Goal: Task Accomplishment & Management: Manage account settings

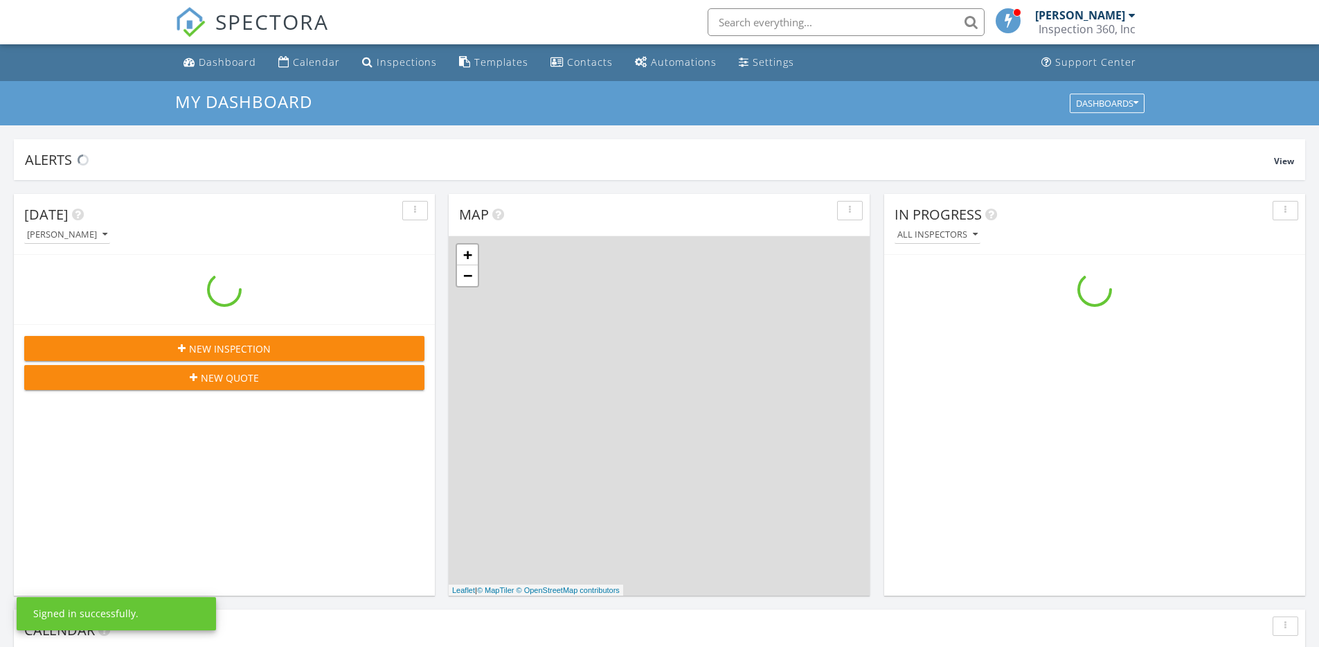
scroll to position [1281, 1340]
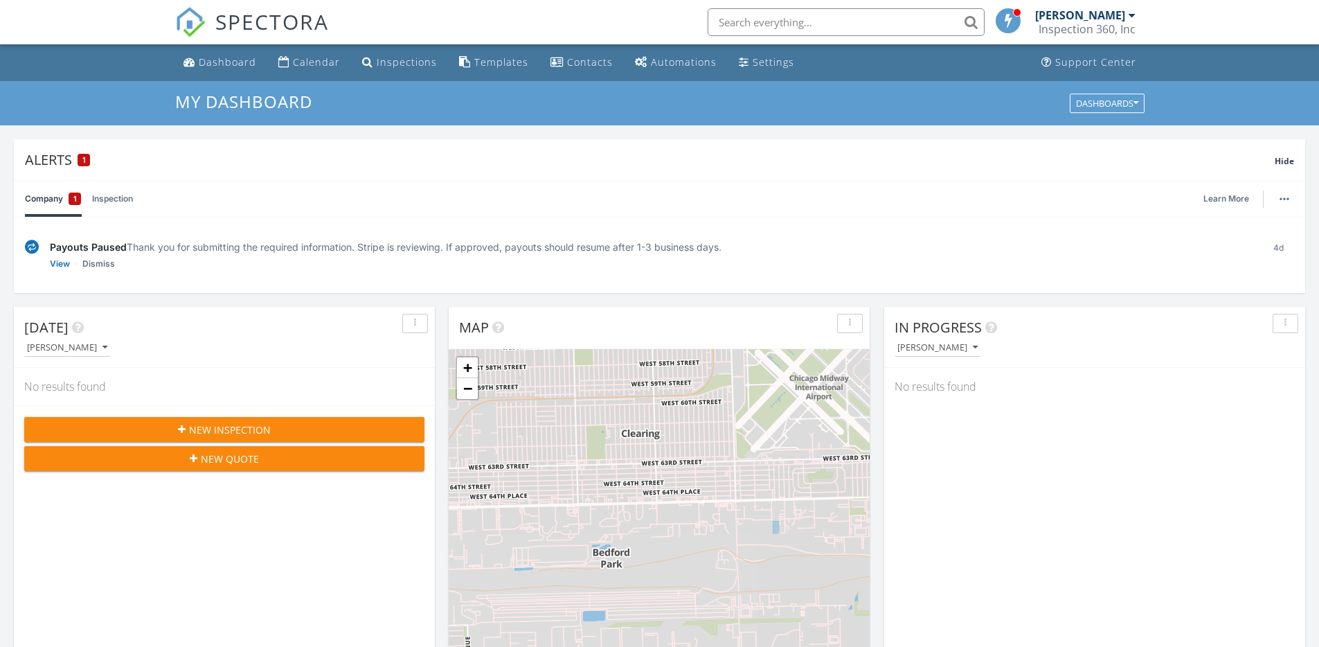
click at [102, 196] on link "Inspection" at bounding box center [112, 199] width 41 height 36
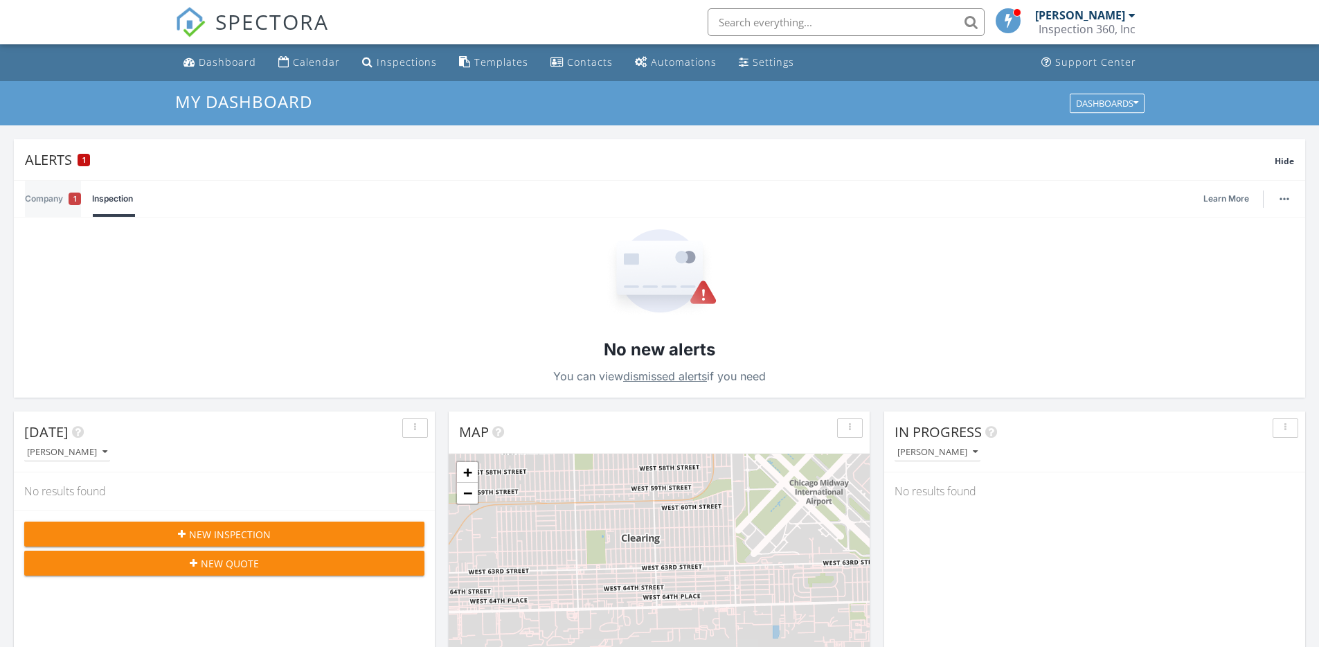
click at [67, 200] on link "Company 1" at bounding box center [53, 199] width 56 height 36
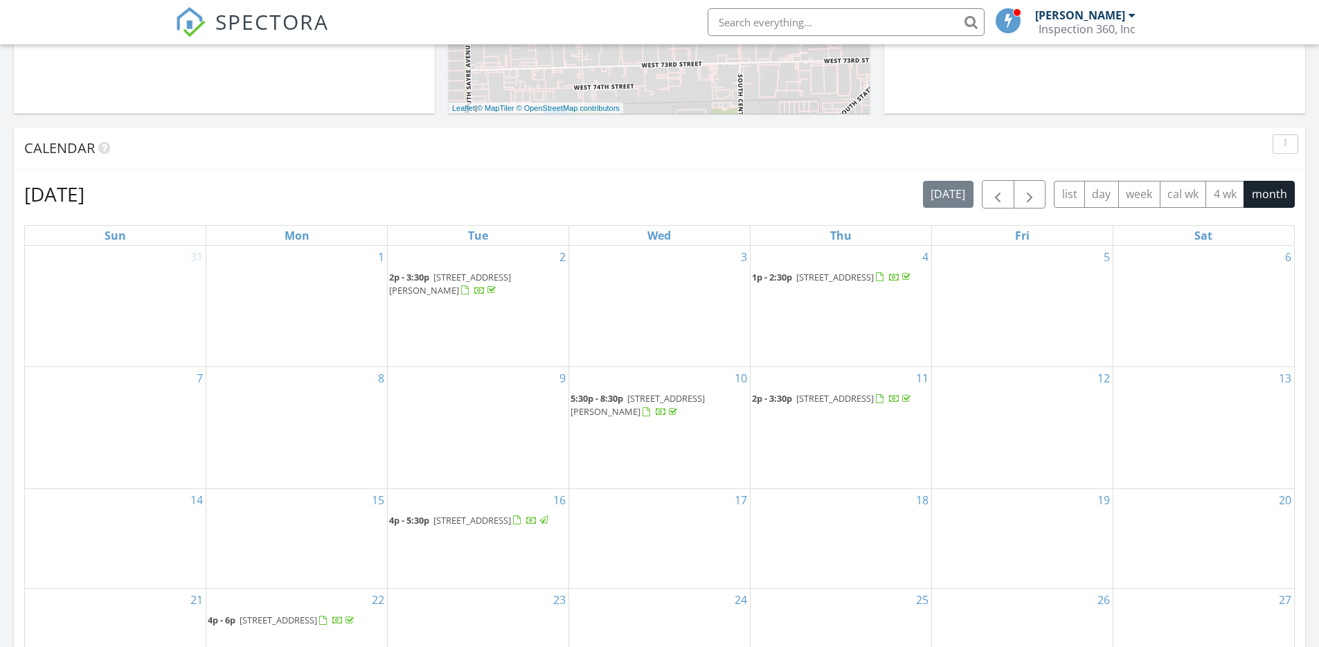
scroll to position [822, 0]
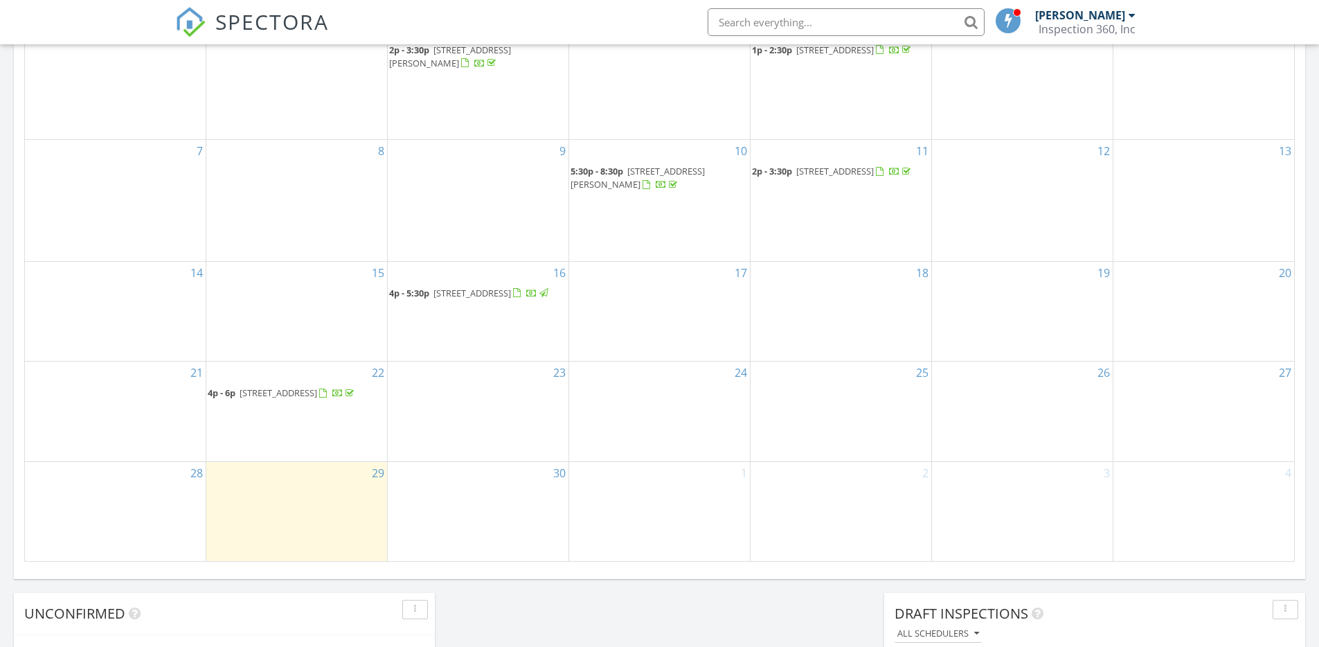
click at [487, 287] on span "71 W 141st St, Dixmoor 60426" at bounding box center [472, 293] width 78 height 12
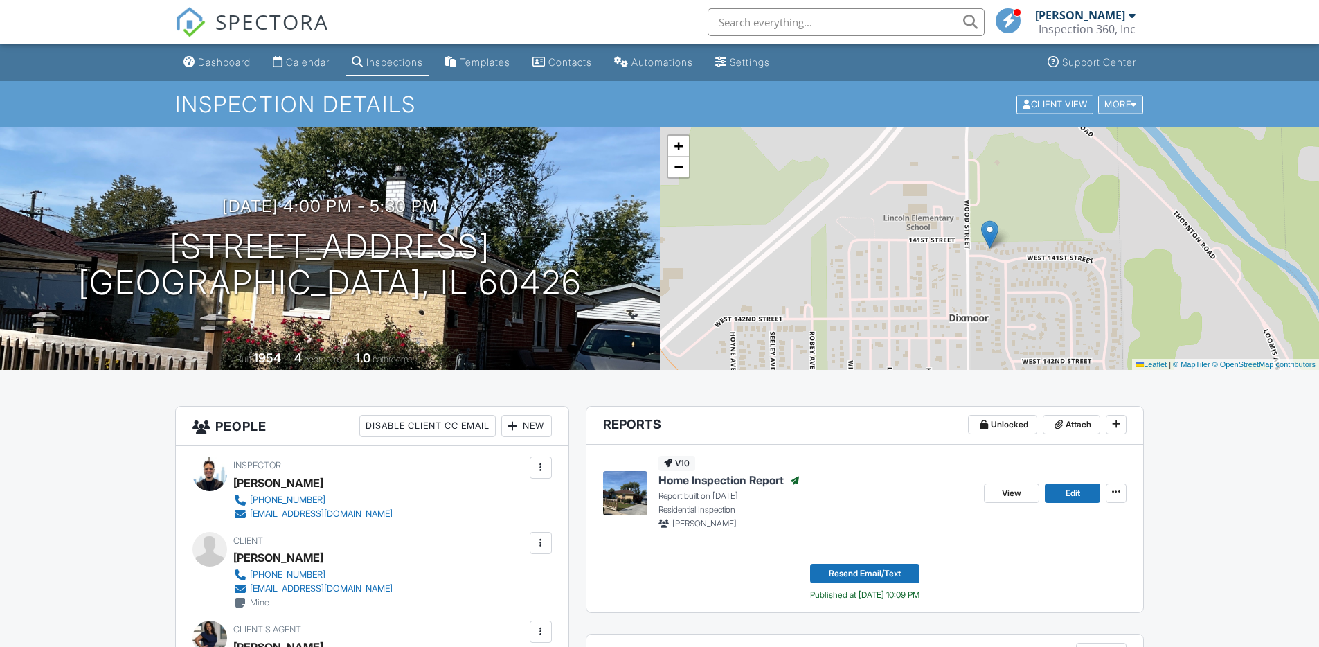
click at [1137, 107] on div "More" at bounding box center [1120, 104] width 45 height 19
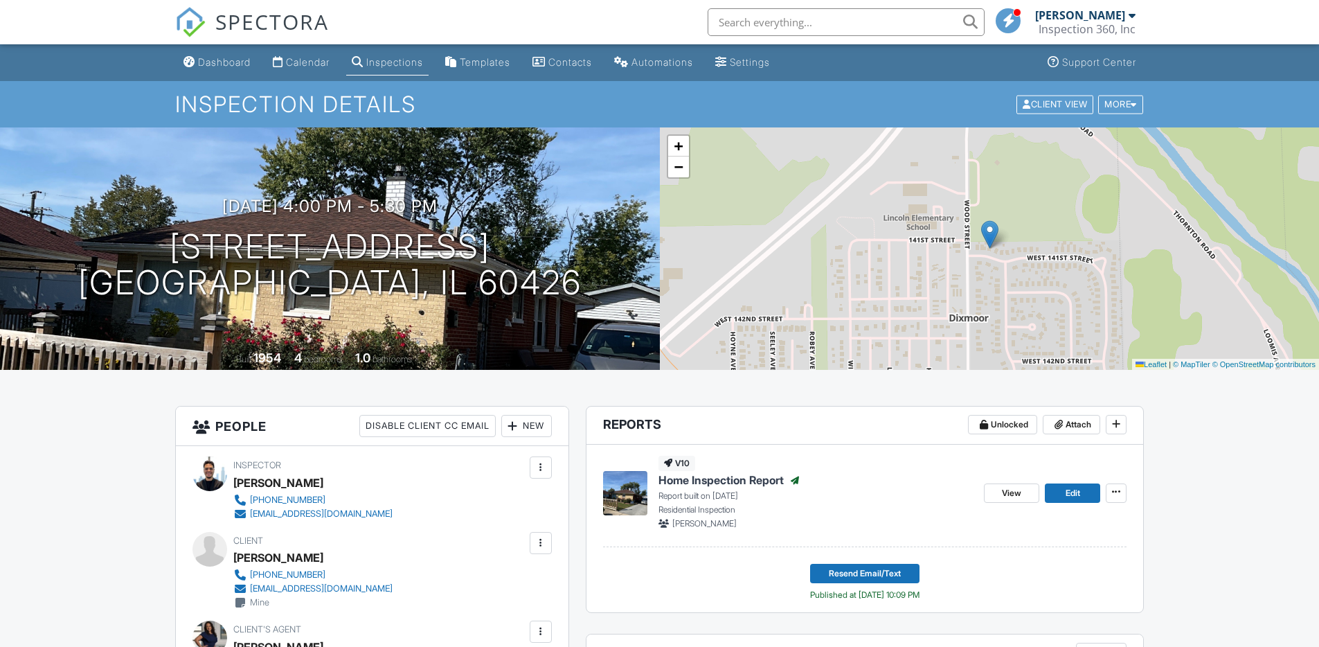
scroll to position [302, 0]
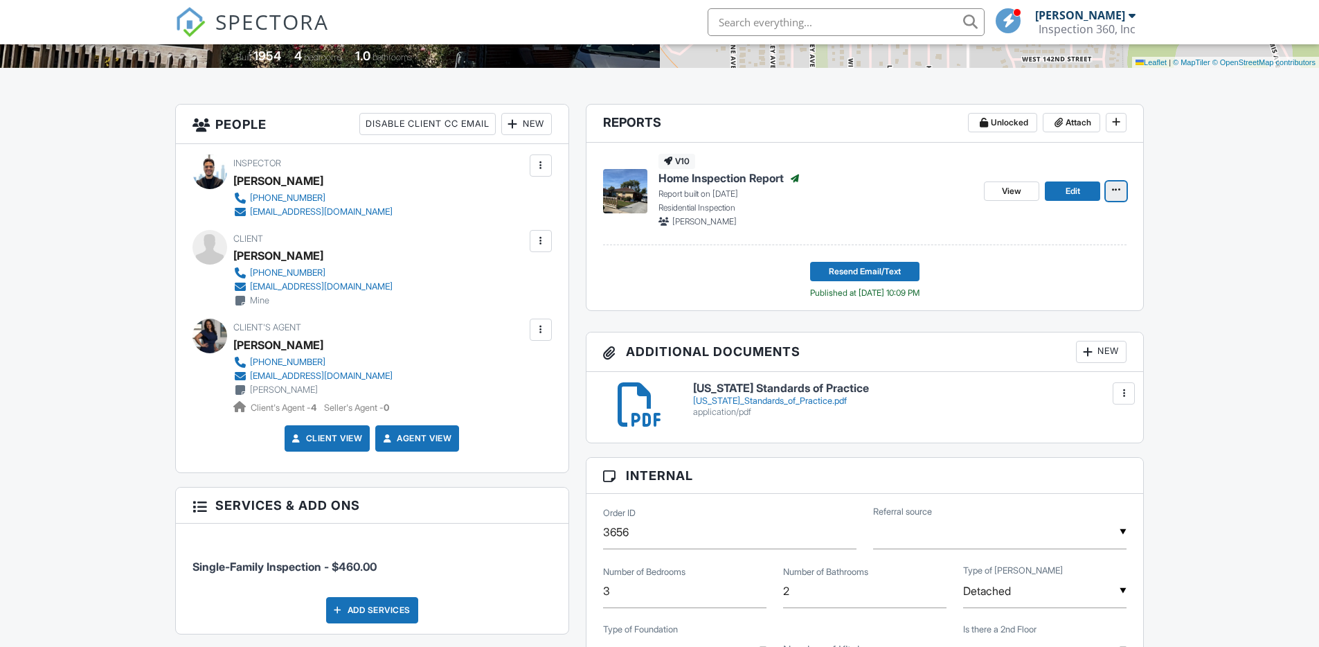
click at [1117, 182] on button at bounding box center [1116, 190] width 21 height 19
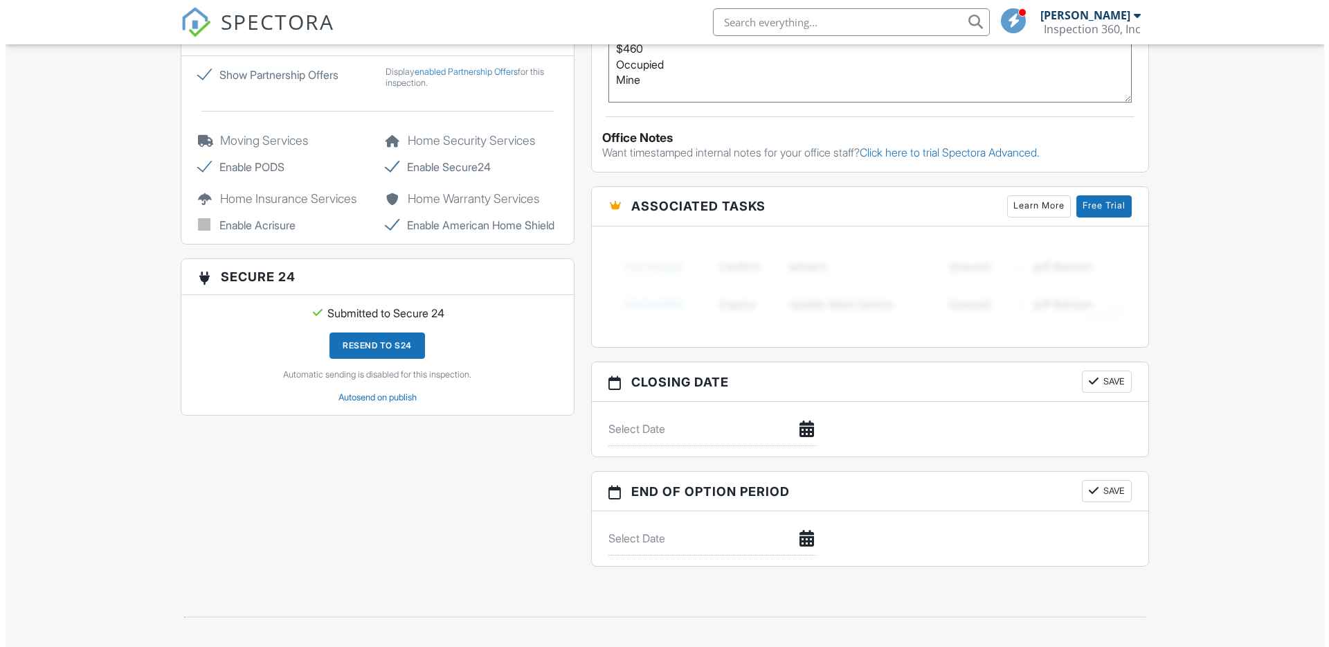
scroll to position [0, 0]
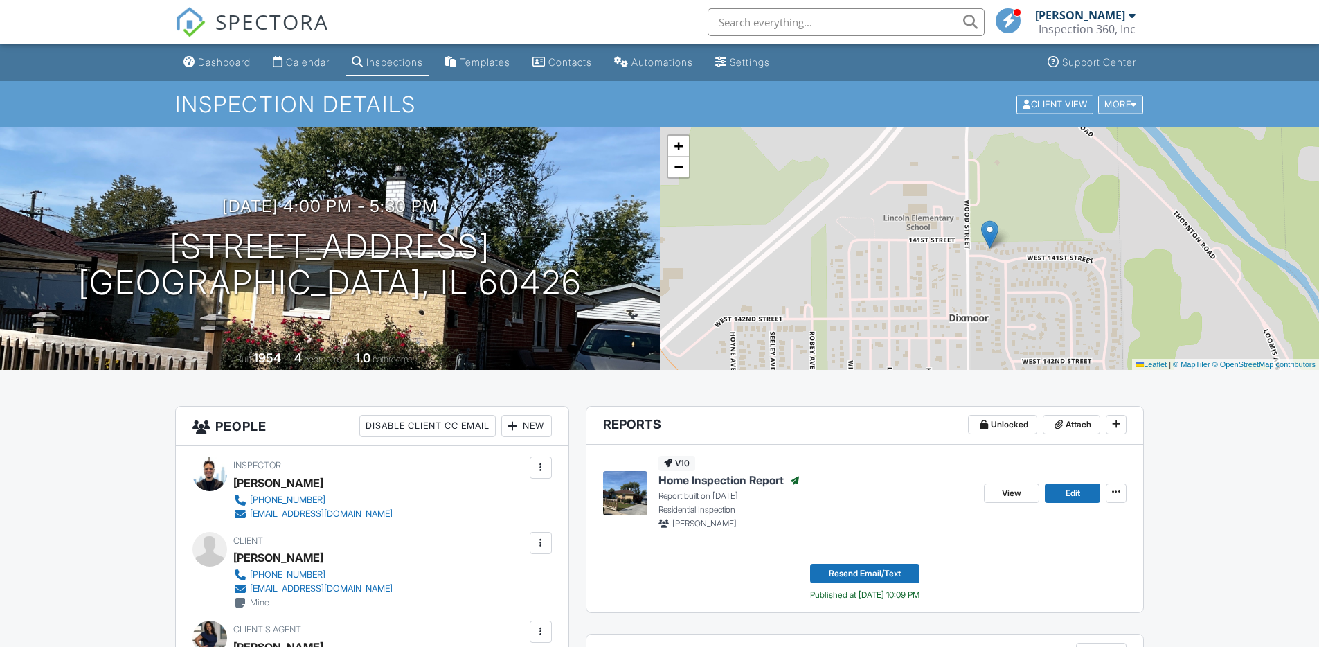
click at [1110, 98] on div "More" at bounding box center [1120, 104] width 45 height 19
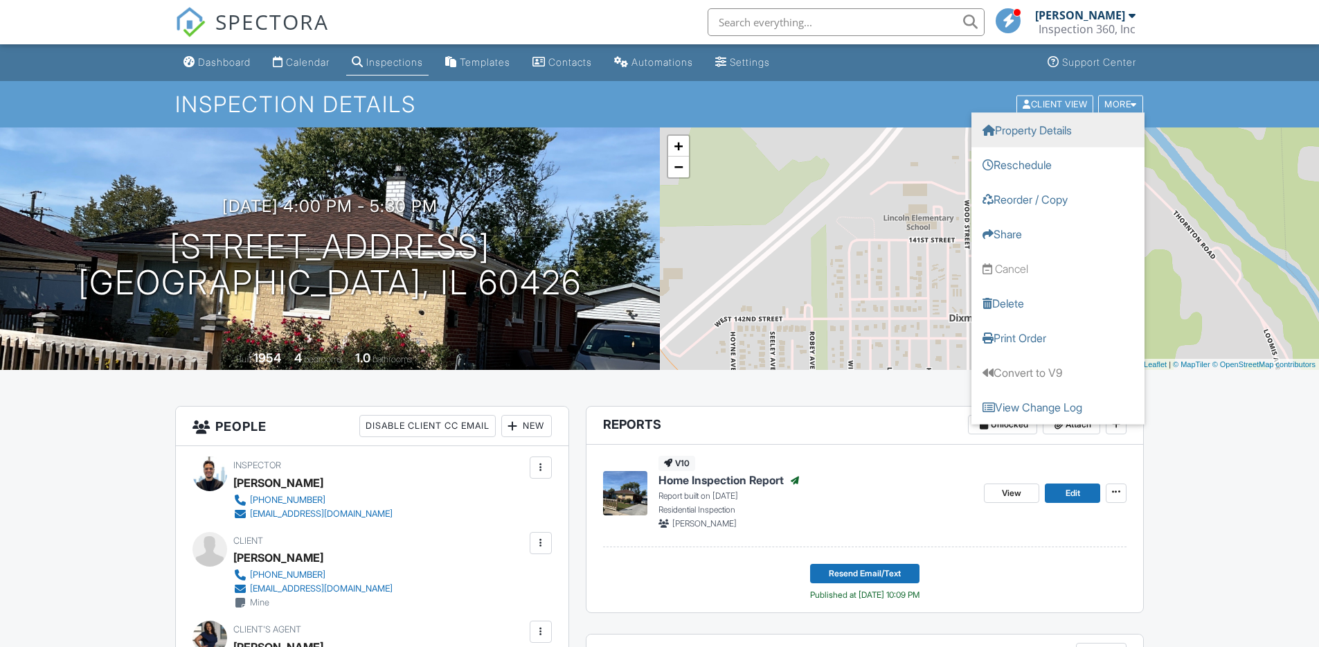
click at [1056, 135] on link "Property Details" at bounding box center [1057, 129] width 173 height 35
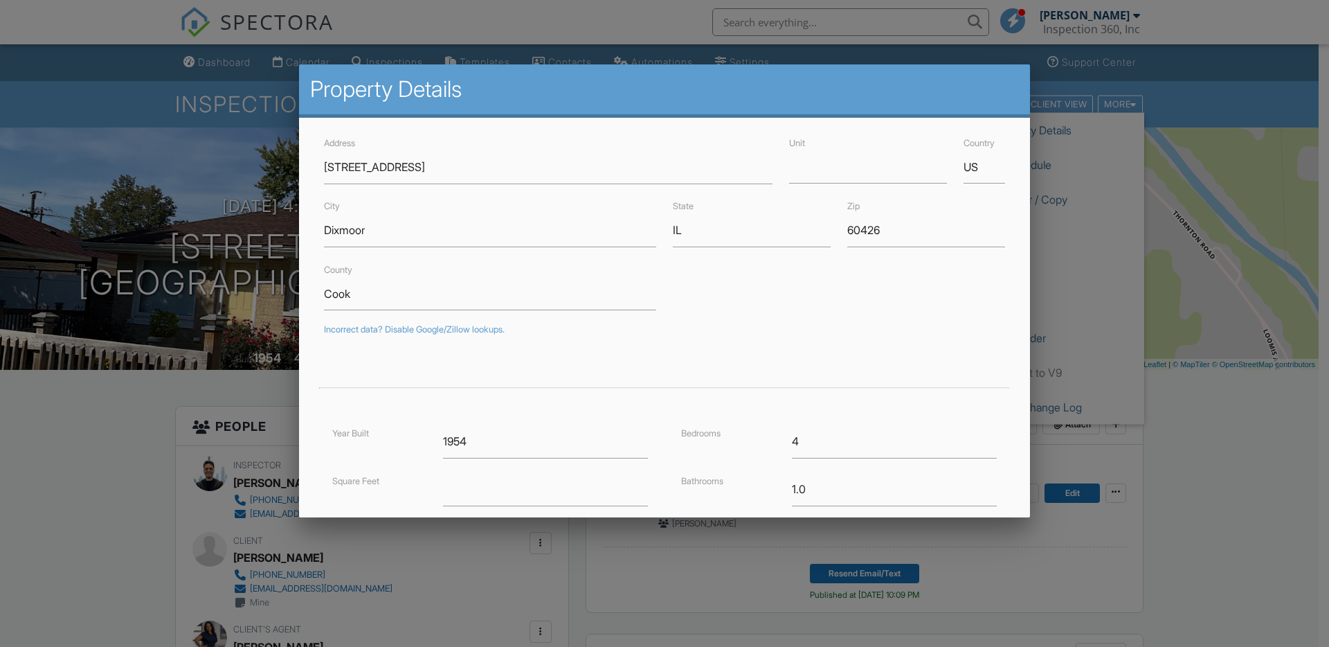
click at [1196, 94] on div at bounding box center [664, 335] width 1329 height 809
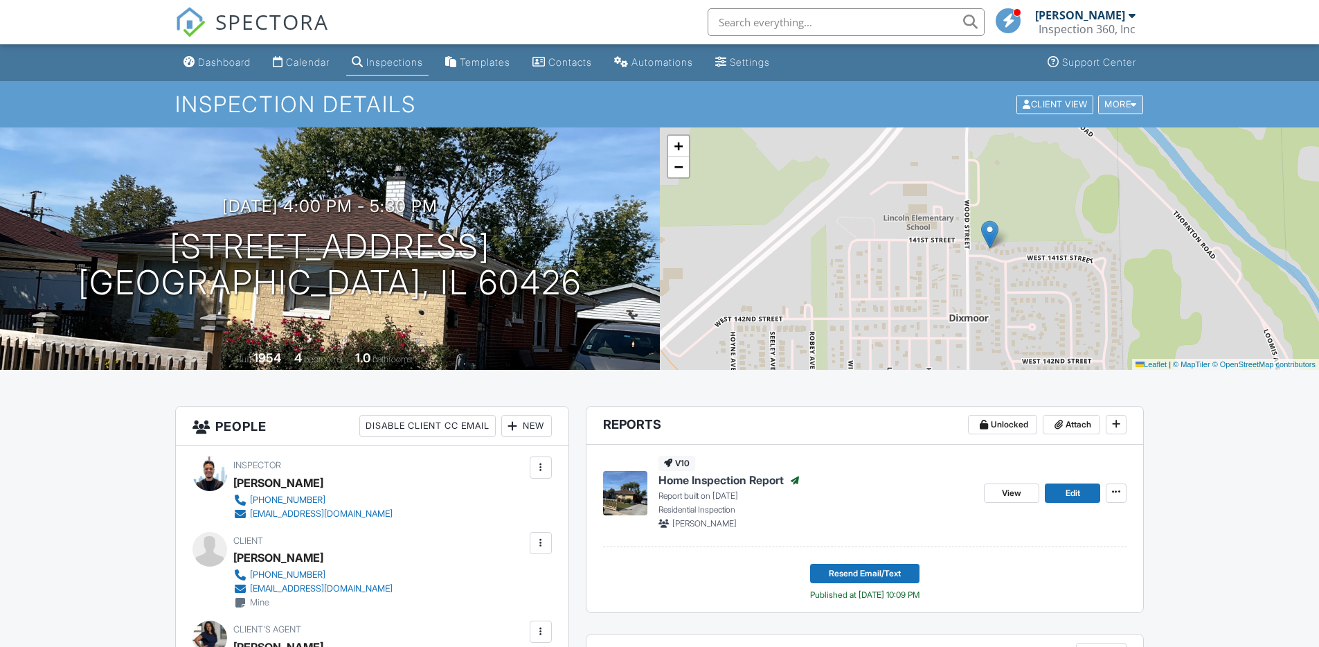
click at [1103, 104] on div "More" at bounding box center [1120, 104] width 45 height 19
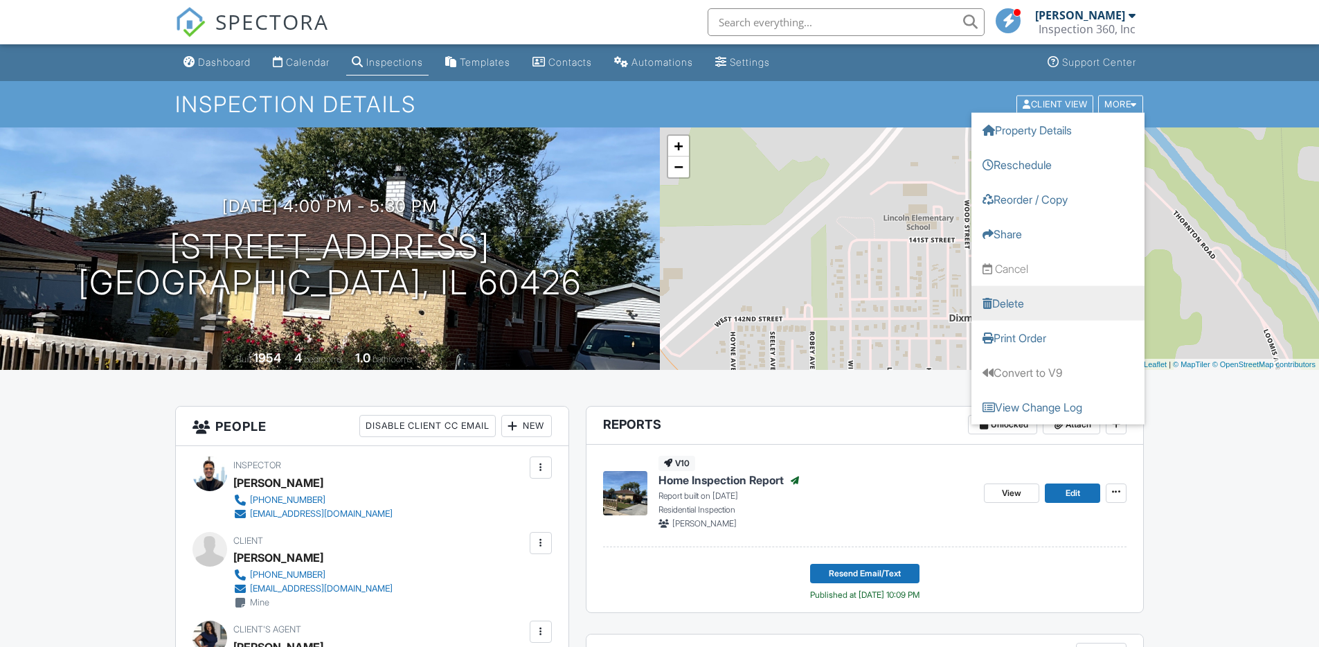
click at [1053, 296] on link "Delete" at bounding box center [1057, 302] width 173 height 35
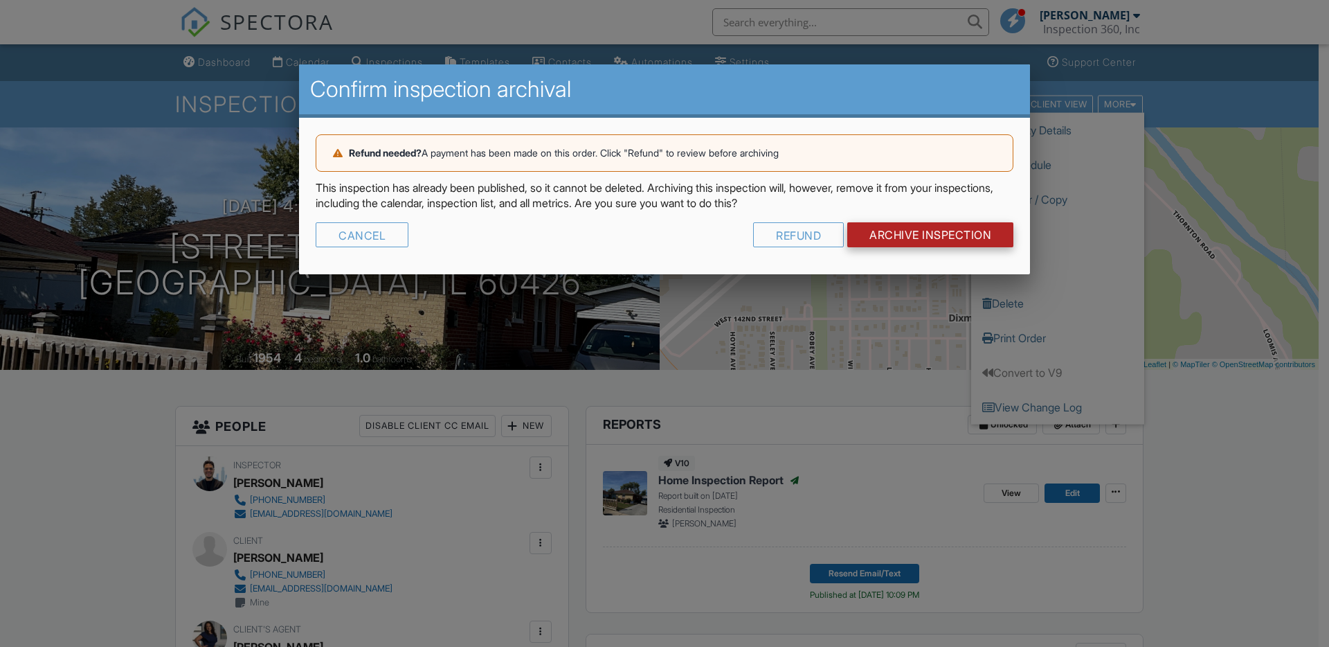
click at [941, 237] on input "Archive Inspection" at bounding box center [930, 234] width 166 height 25
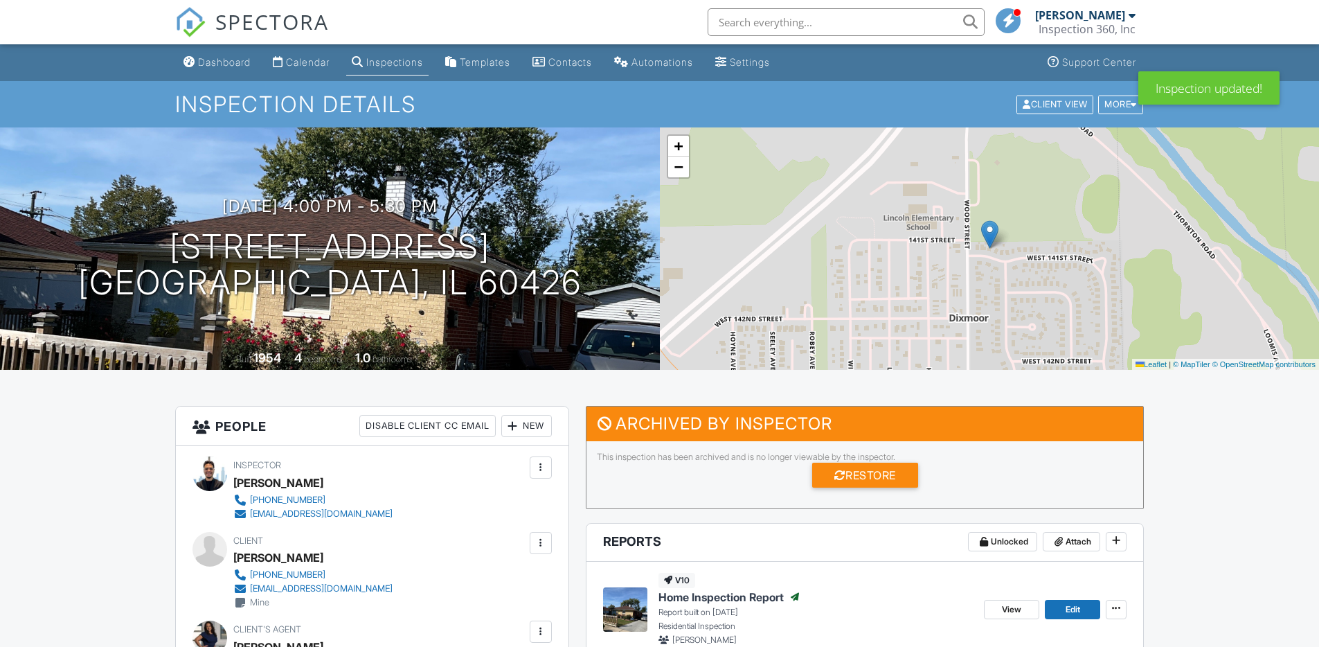
click at [422, 54] on link "Inspections" at bounding box center [387, 63] width 82 height 26
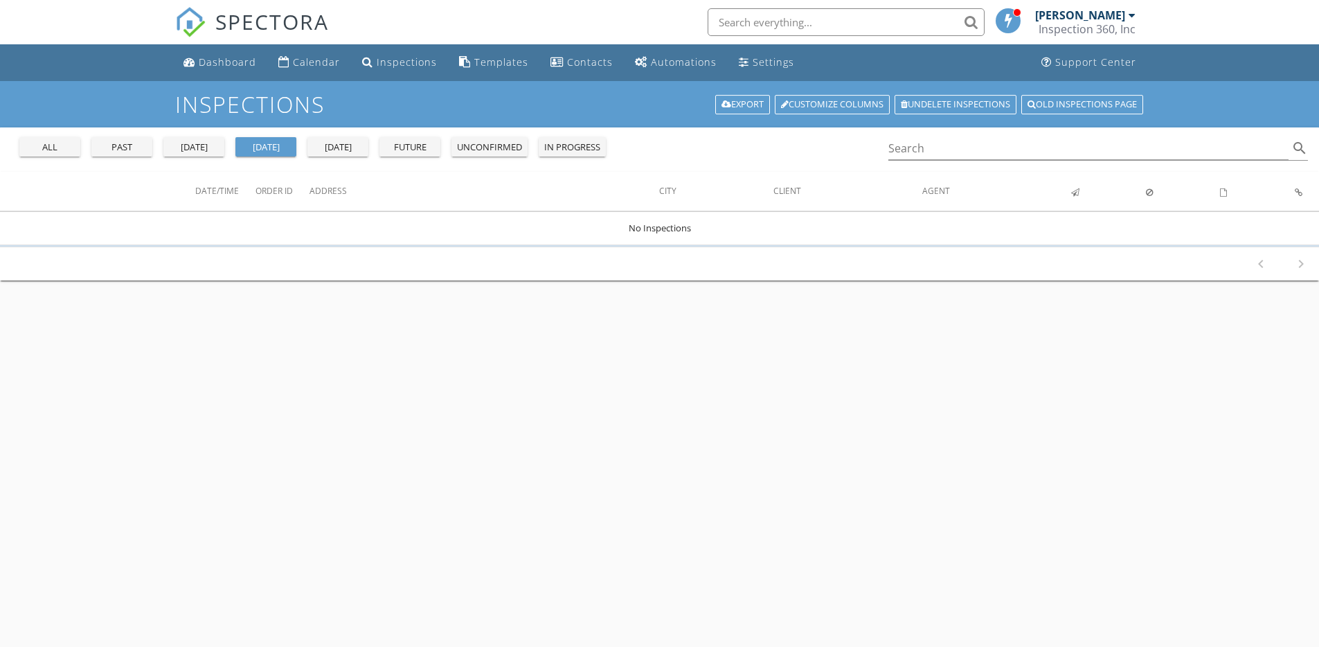
click at [38, 150] on div "all" at bounding box center [50, 148] width 50 height 14
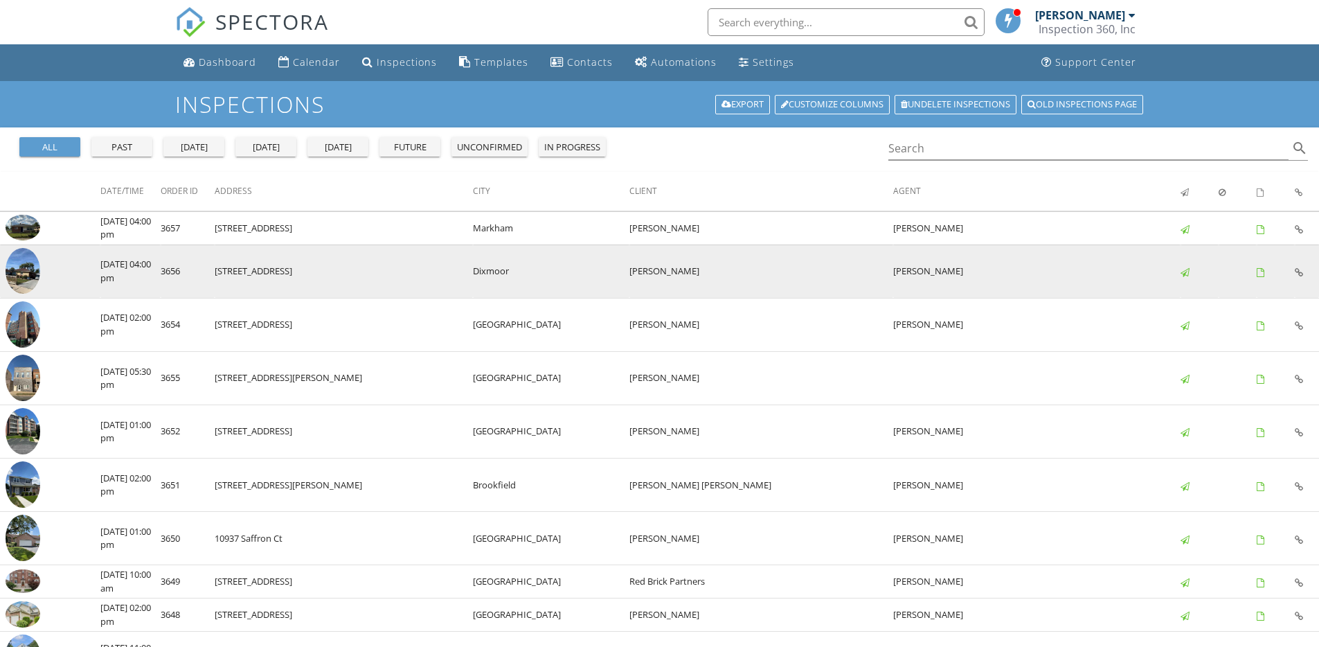
click at [24, 280] on img at bounding box center [23, 271] width 35 height 46
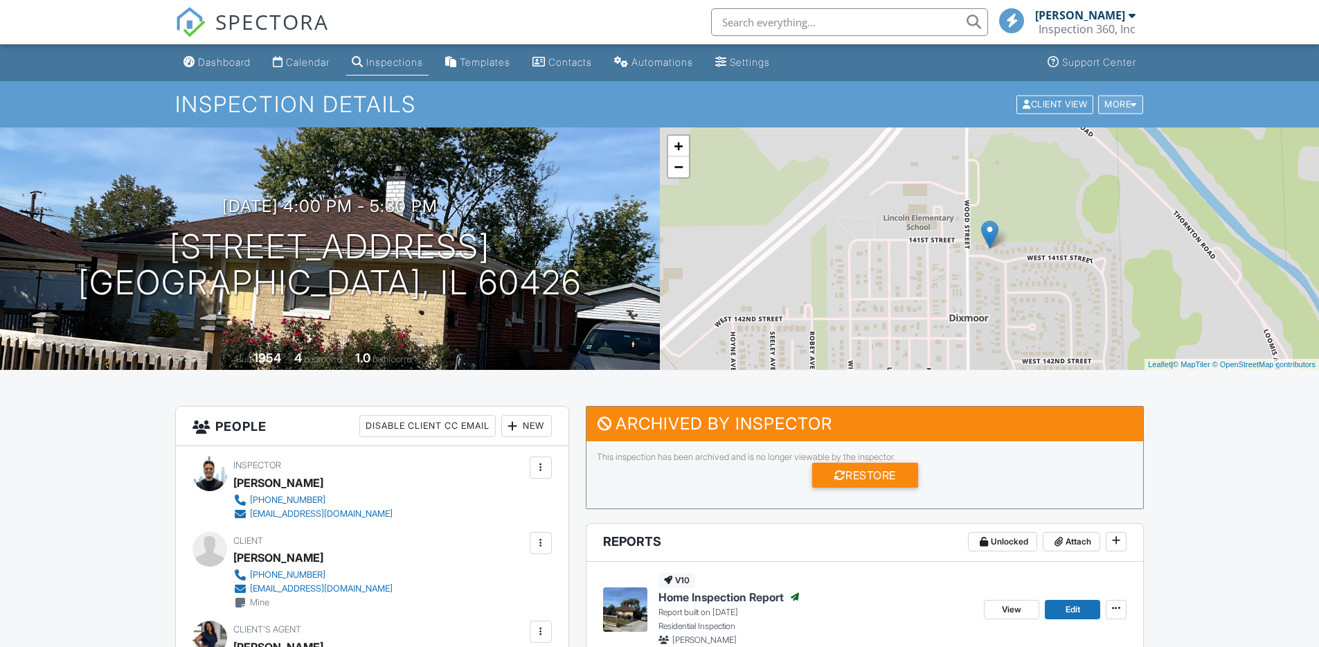
click at [1117, 108] on div "More" at bounding box center [1120, 104] width 45 height 19
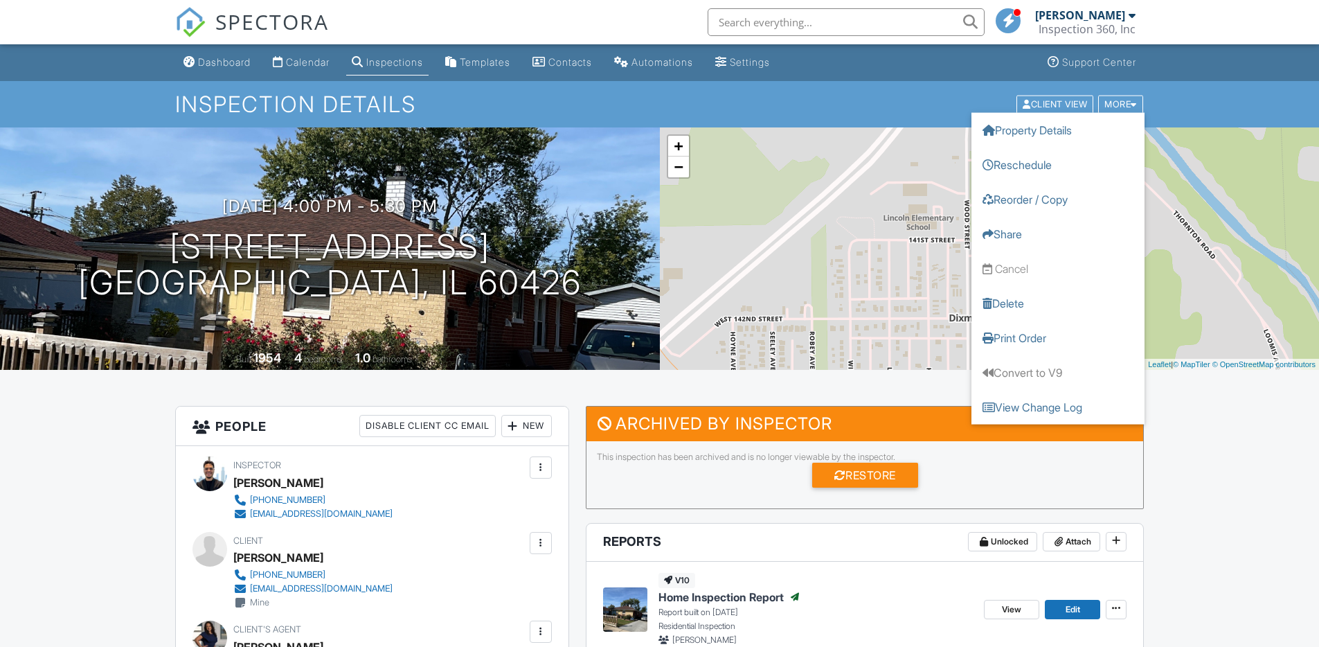
click at [773, 89] on div "Inspection Details Client View More Property Details Reschedule Reorder / Copy …" at bounding box center [659, 104] width 1319 height 46
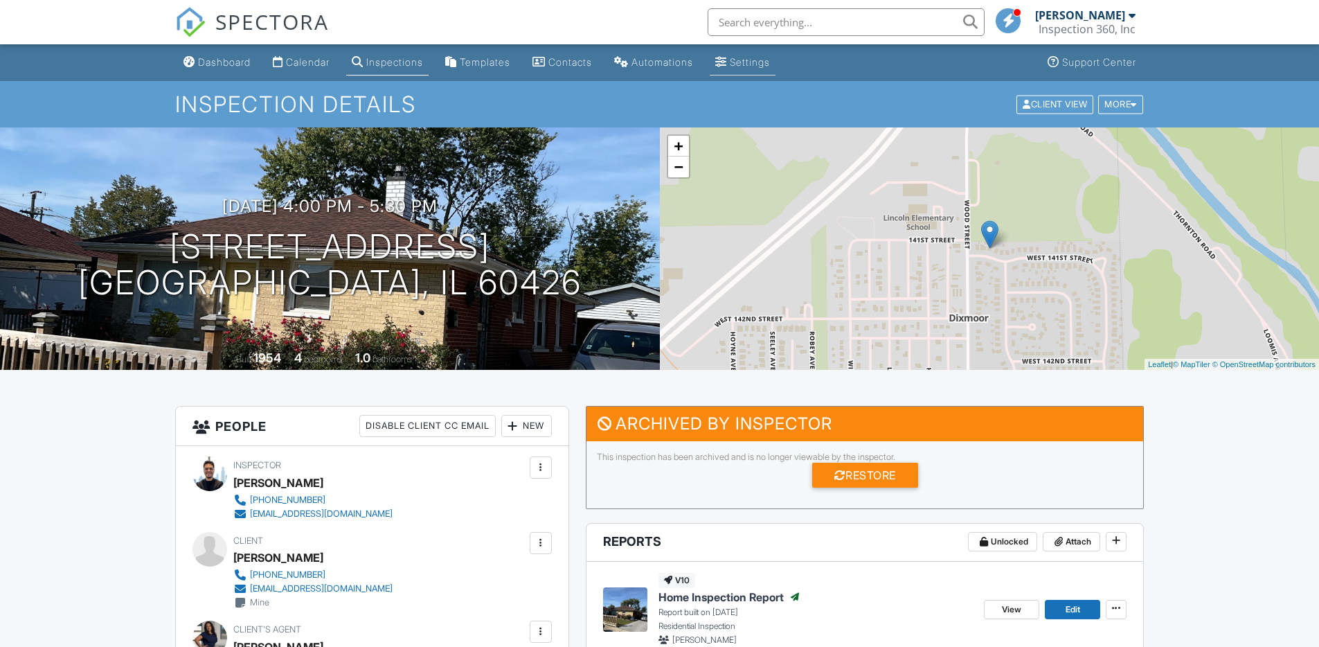
click at [770, 58] on div "Settings" at bounding box center [750, 62] width 40 height 12
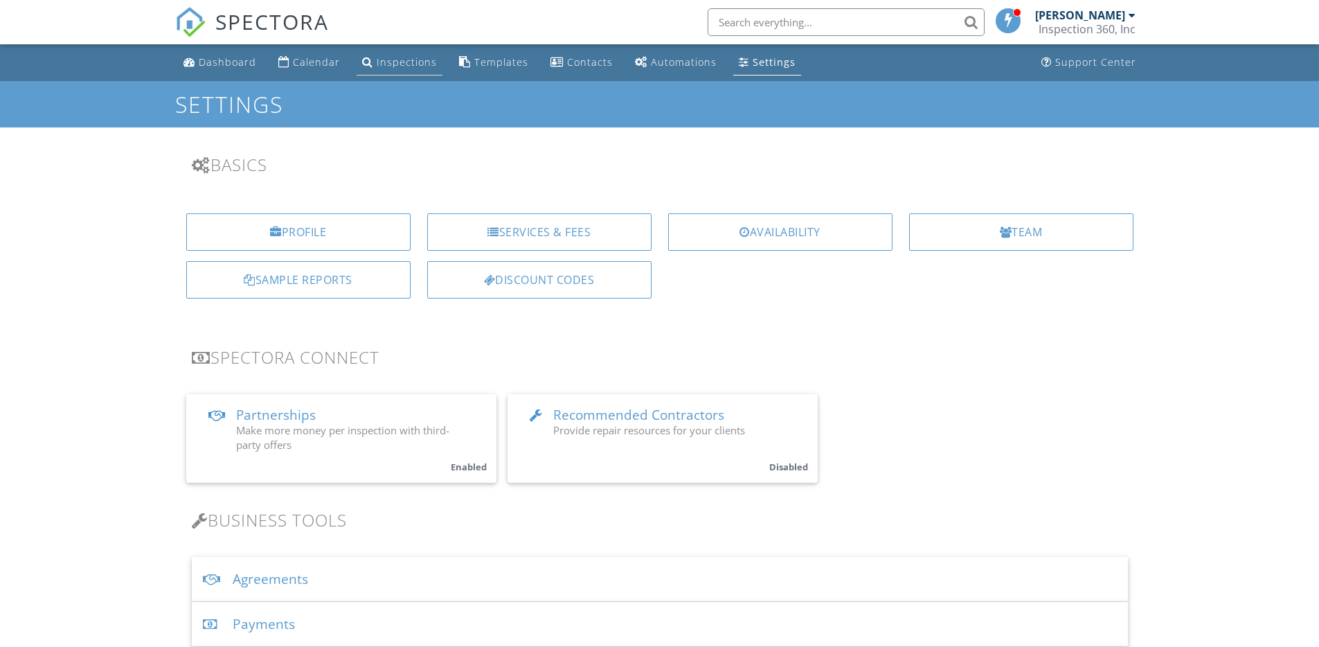
click at [388, 60] on div "Inspections" at bounding box center [407, 61] width 60 height 13
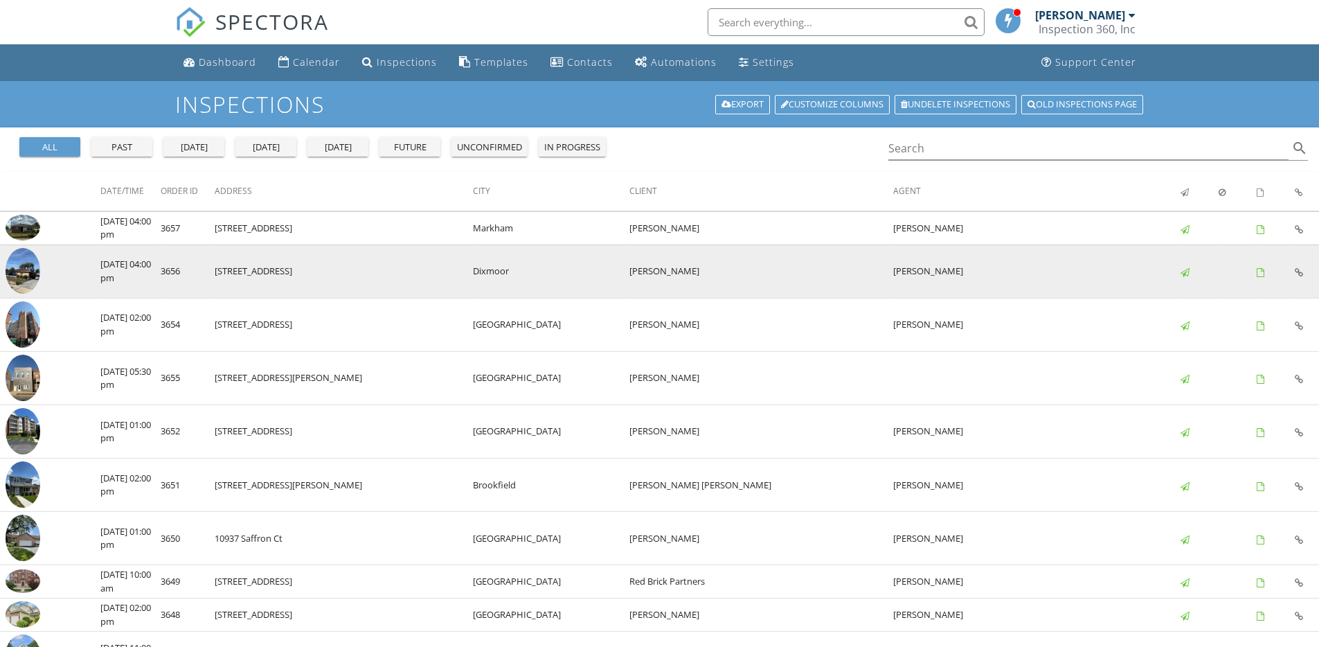
click at [208, 260] on td "3656" at bounding box center [188, 270] width 54 height 53
click at [39, 267] on img at bounding box center [23, 271] width 35 height 46
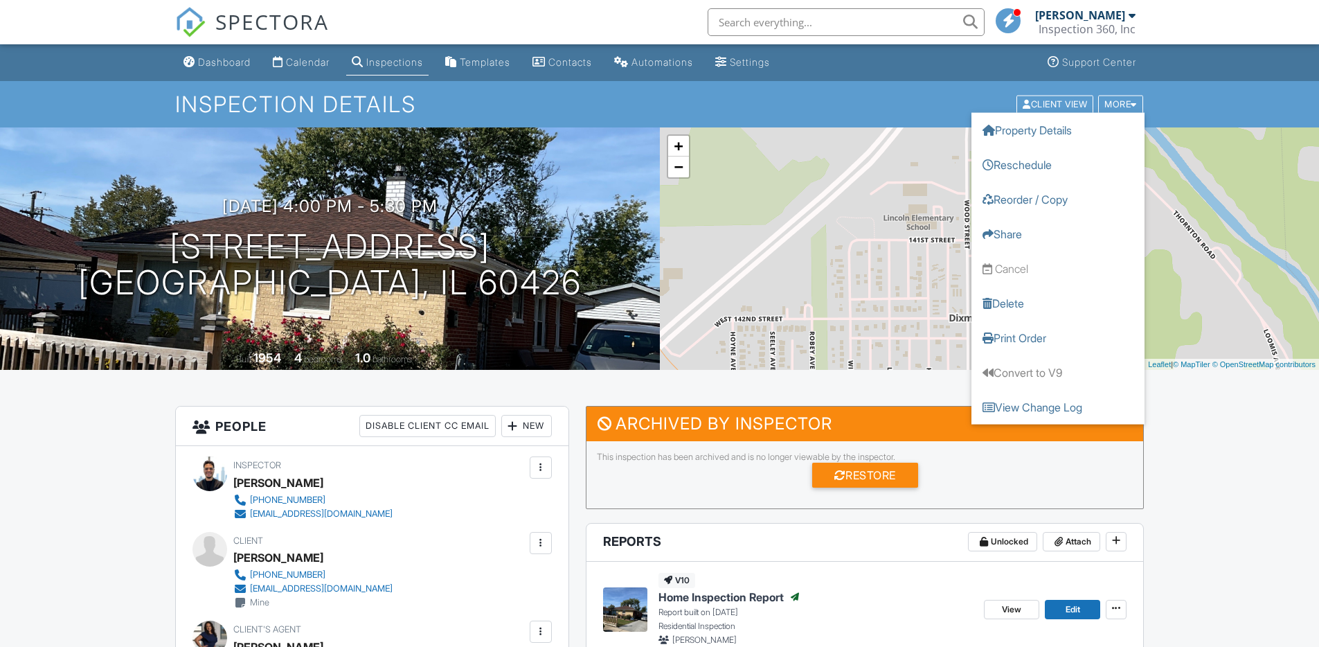
click at [1184, 89] on div "Inspection Details Client View More Property Details Reschedule Reorder / Copy …" at bounding box center [659, 104] width 1319 height 46
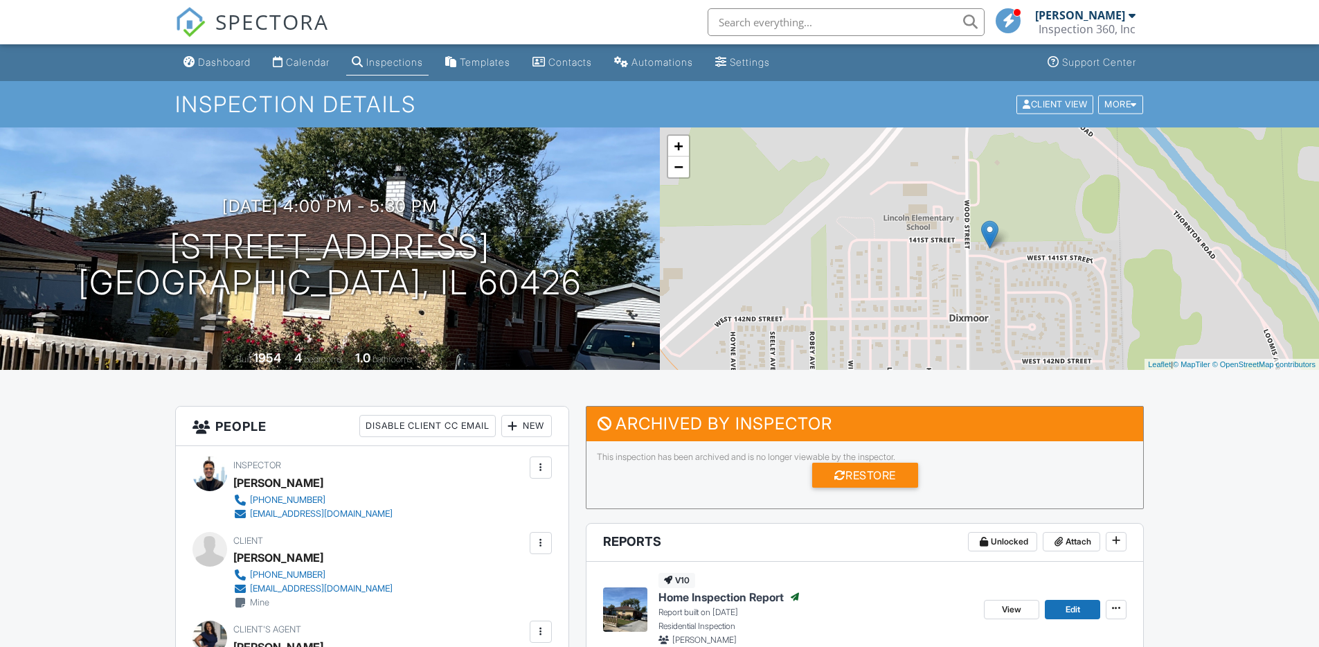
click at [242, 16] on span "SPECTORA" at bounding box center [272, 21] width 114 height 29
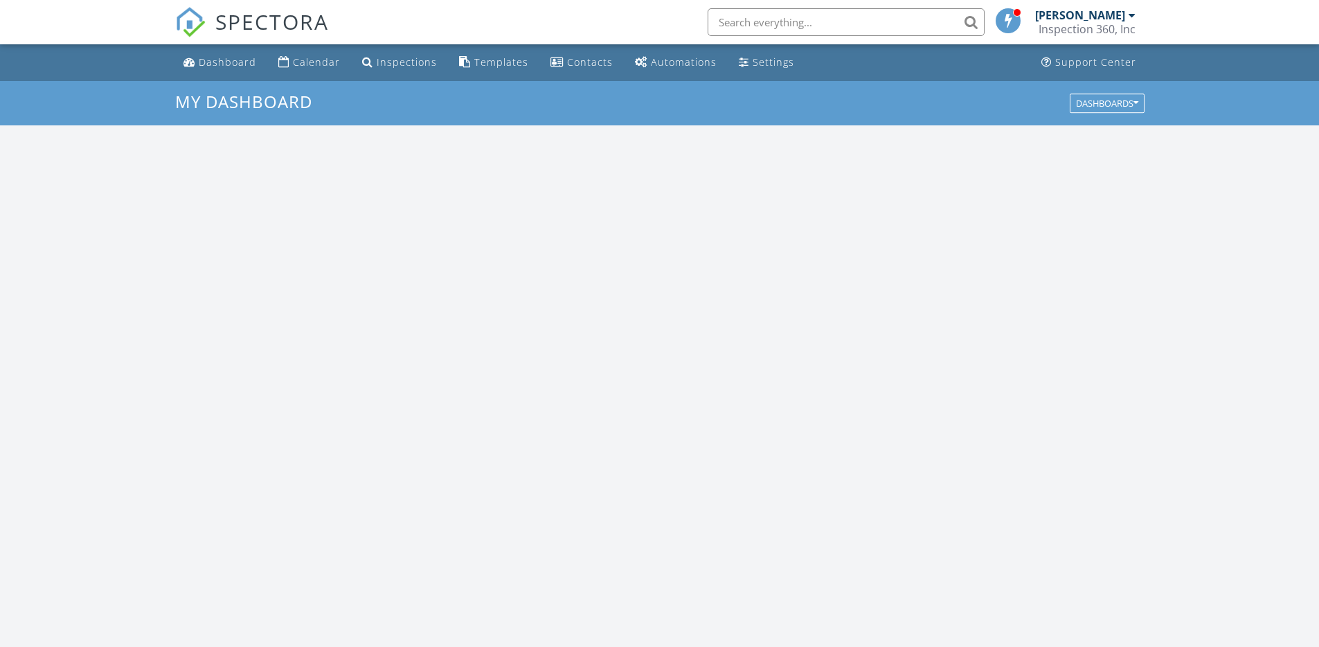
scroll to position [1281, 1340]
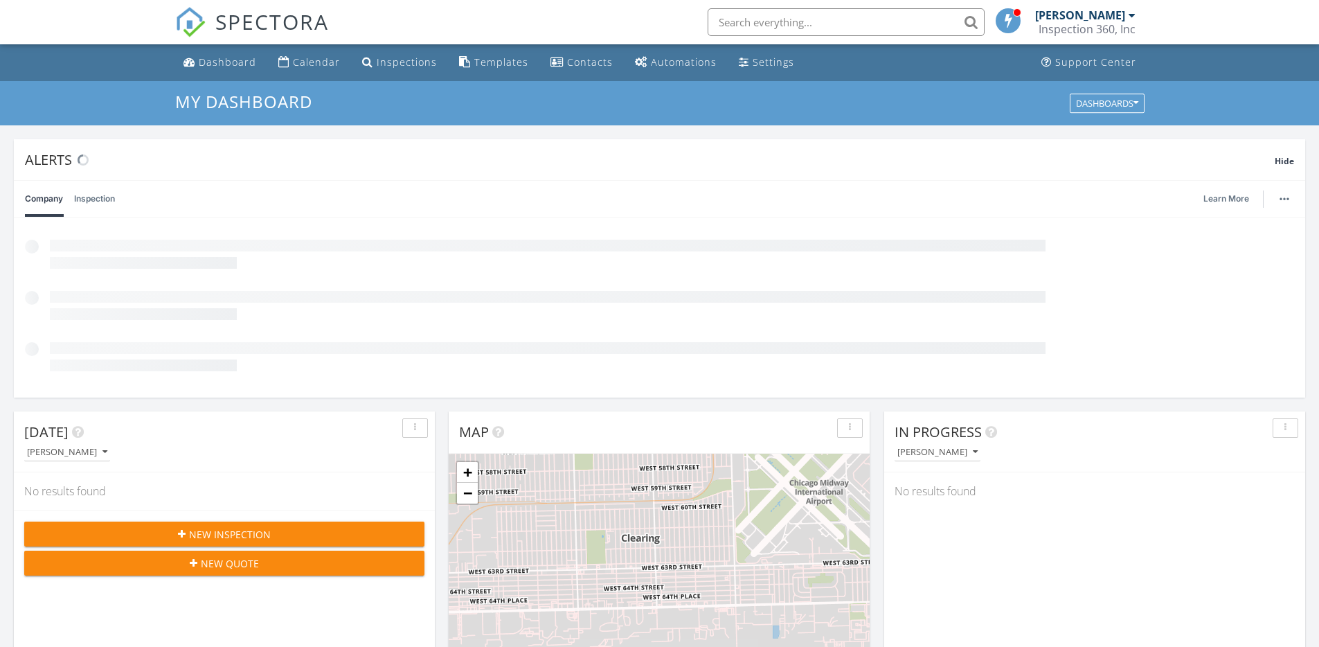
click at [291, 535] on div "New Inspection" at bounding box center [224, 534] width 378 height 15
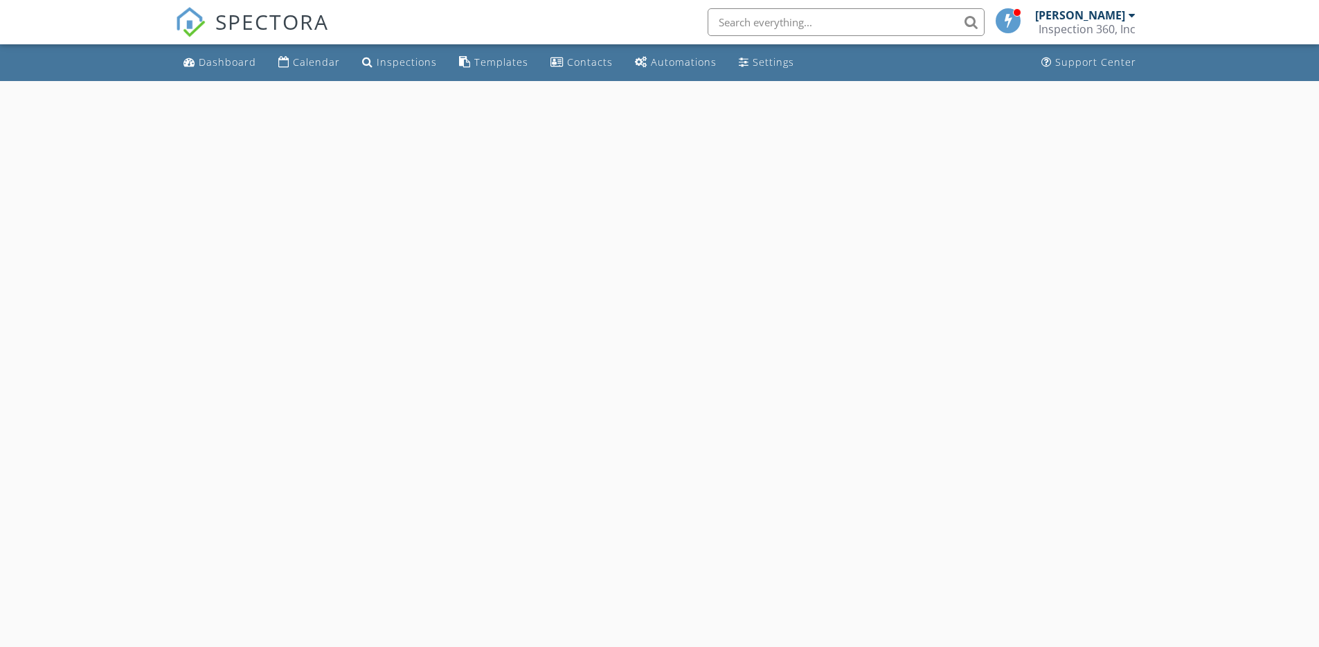
select select "8"
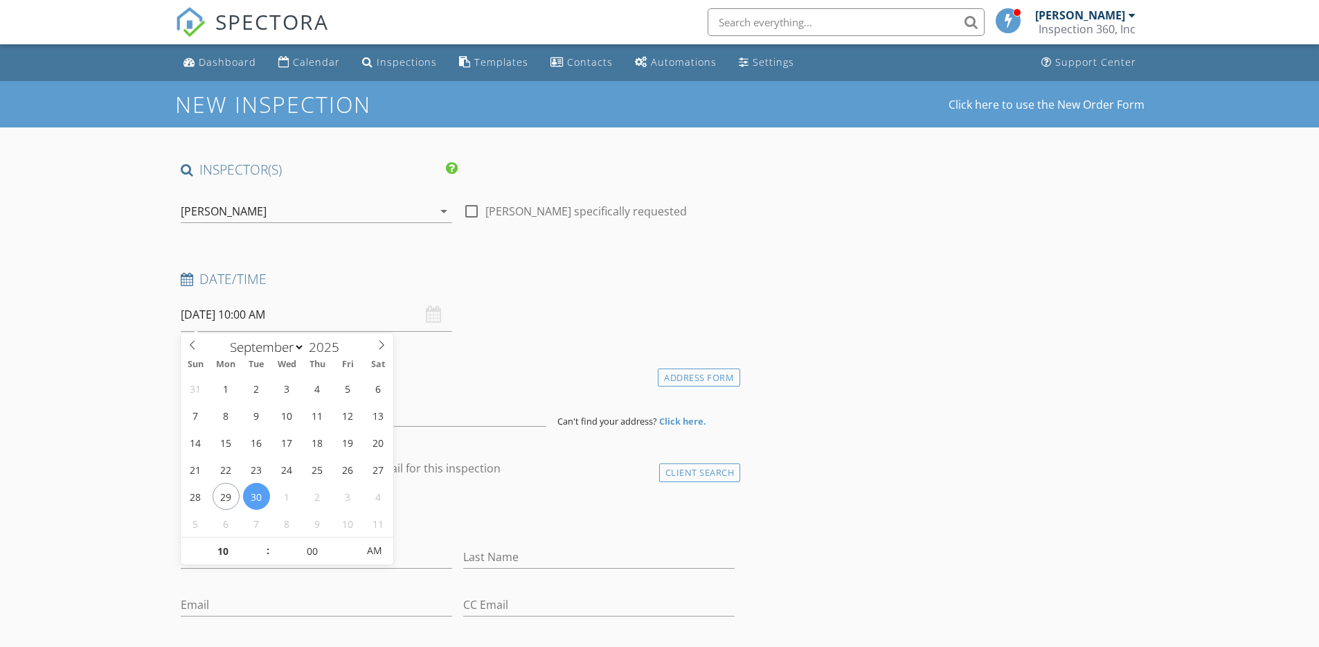
click at [307, 321] on input "09/30/2025 10:00 AM" at bounding box center [316, 315] width 271 height 34
type input "09/29/2025 10:00 AM"
click at [525, 385] on div "Location" at bounding box center [458, 379] width 566 height 28
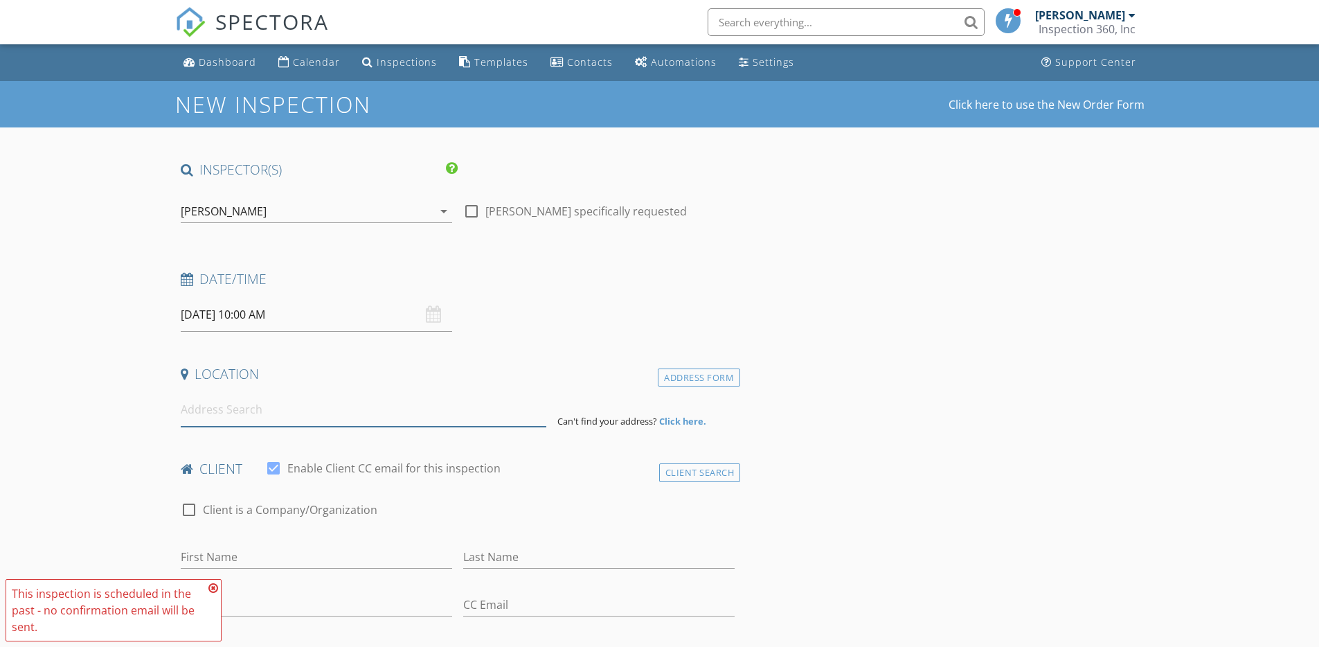
click at [354, 402] on input at bounding box center [364, 410] width 366 height 34
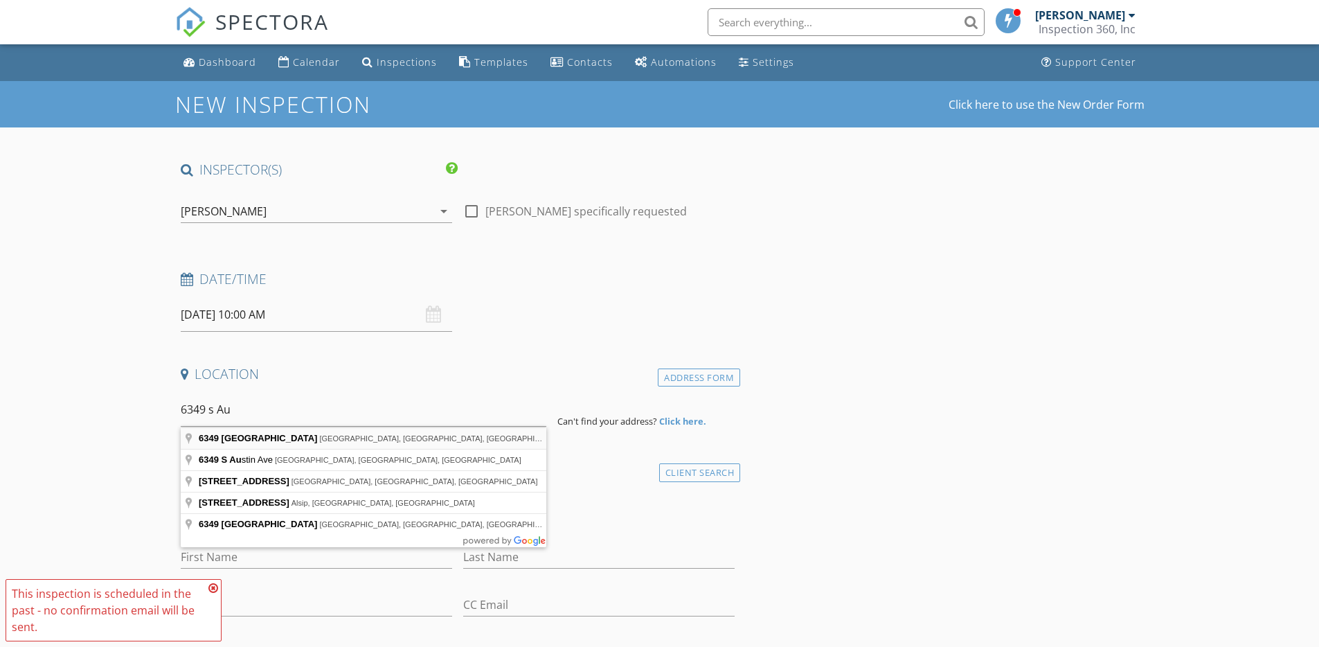
type input "6349 South Austin Avenue, Chicago, IL, USA"
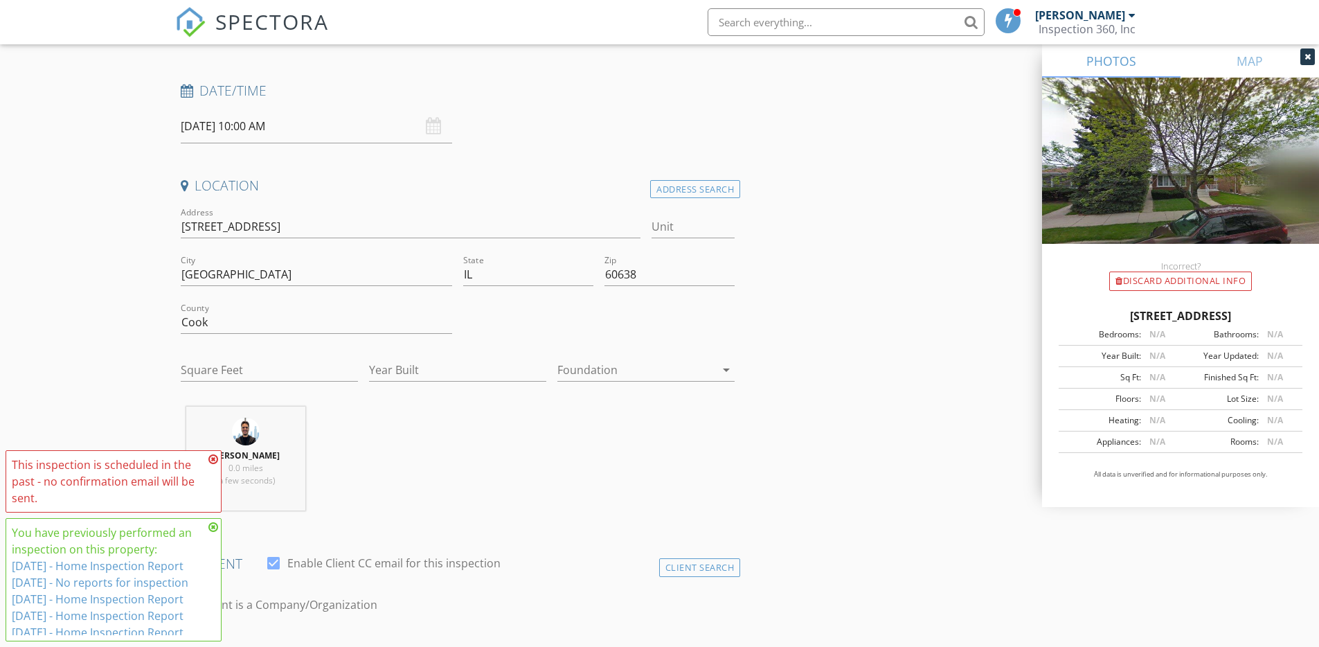
scroll to position [408, 0]
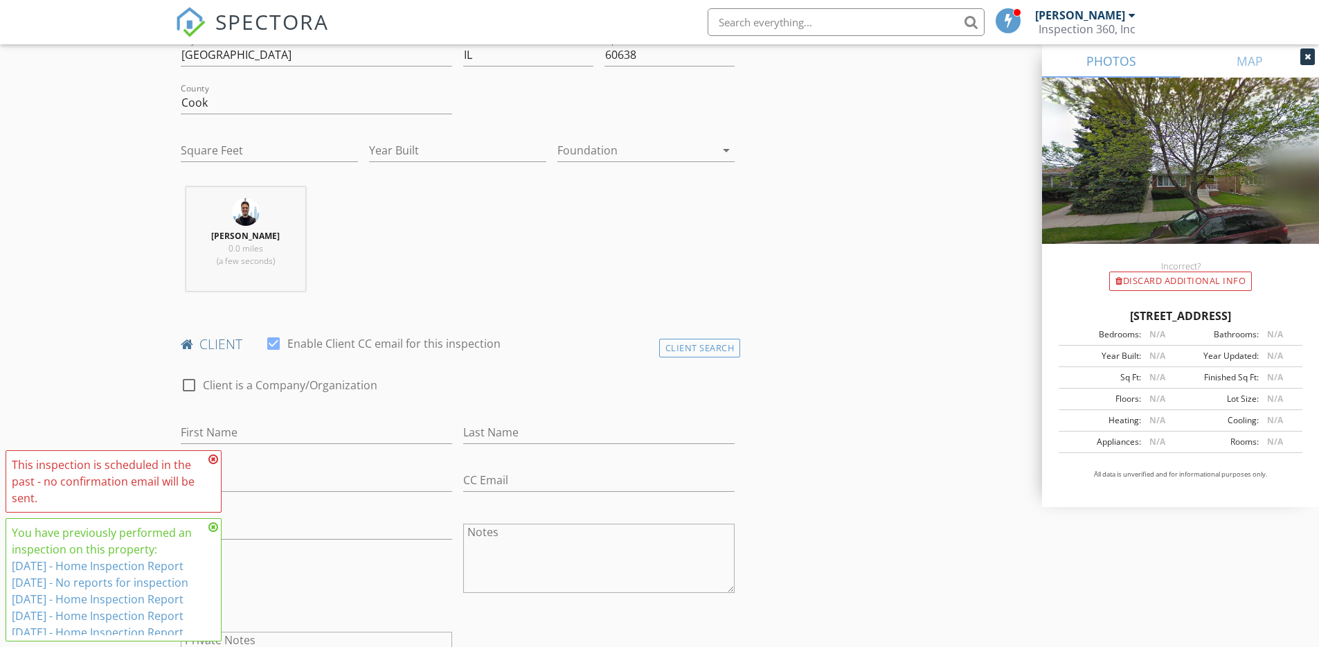
click at [212, 456] on icon at bounding box center [213, 458] width 10 height 11
click at [214, 525] on icon at bounding box center [213, 526] width 10 height 11
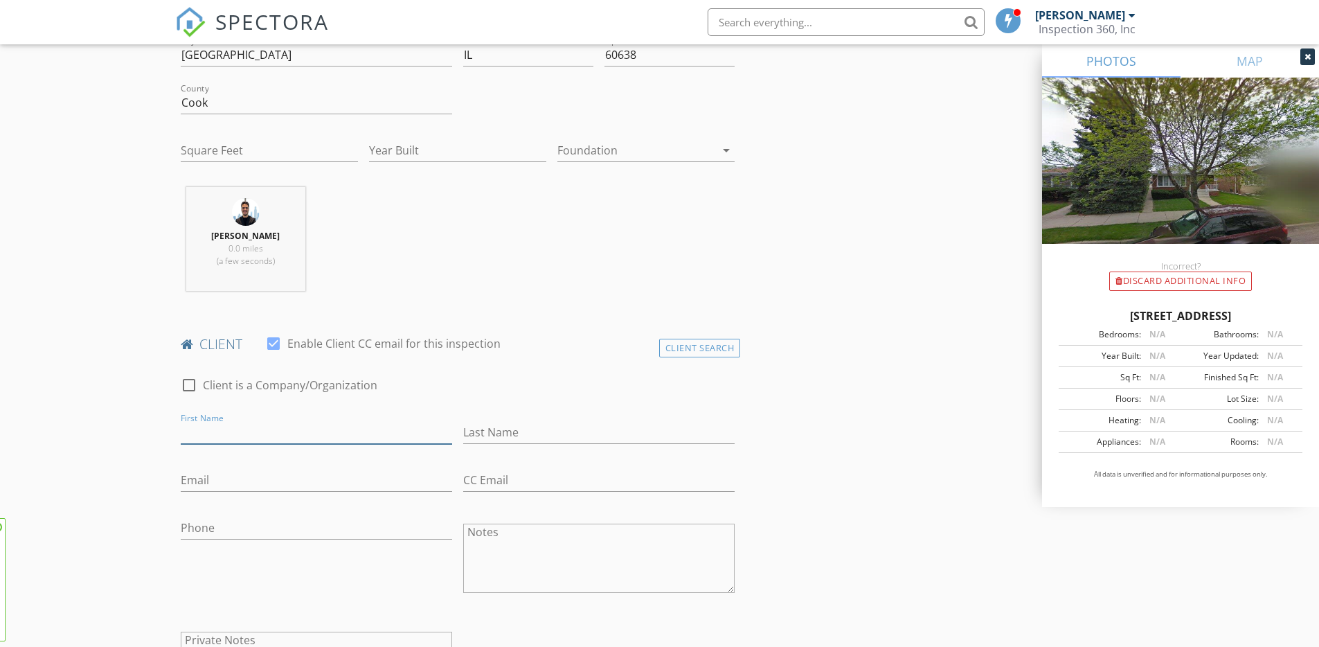
click at [243, 433] on input "First Name" at bounding box center [316, 432] width 271 height 23
click at [681, 342] on div "Client Search" at bounding box center [700, 348] width 82 height 19
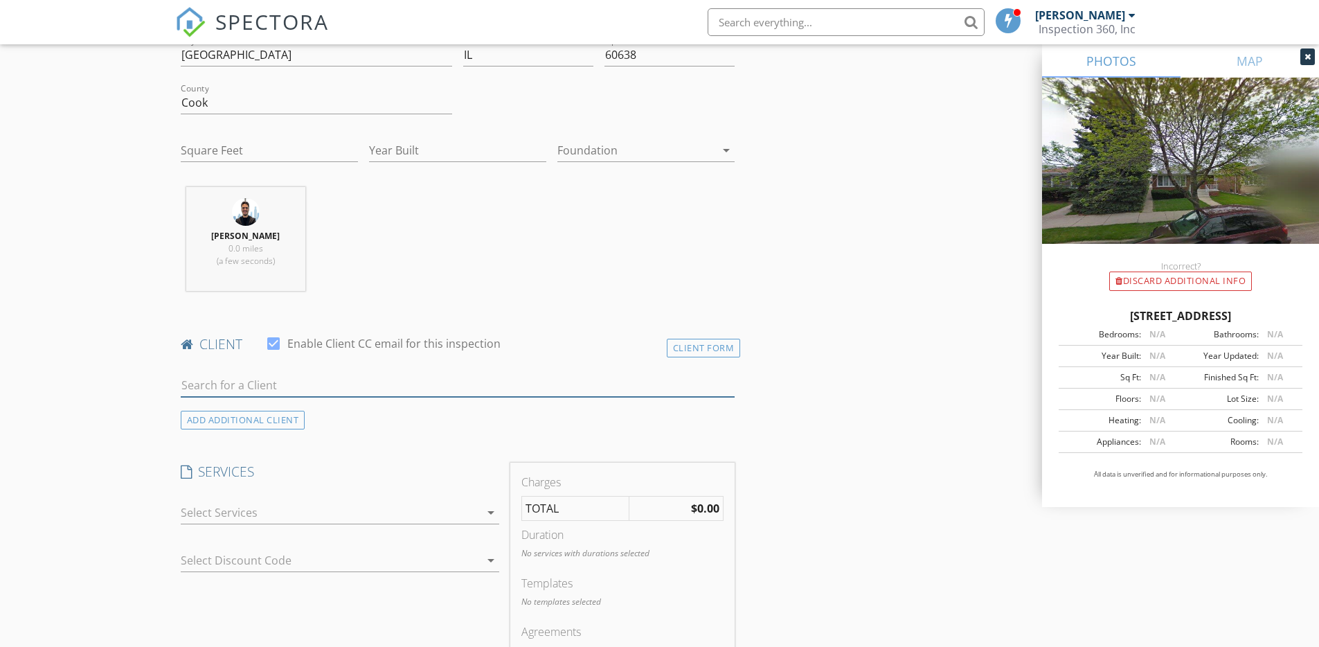
click at [296, 386] on input "text" at bounding box center [458, 385] width 555 height 23
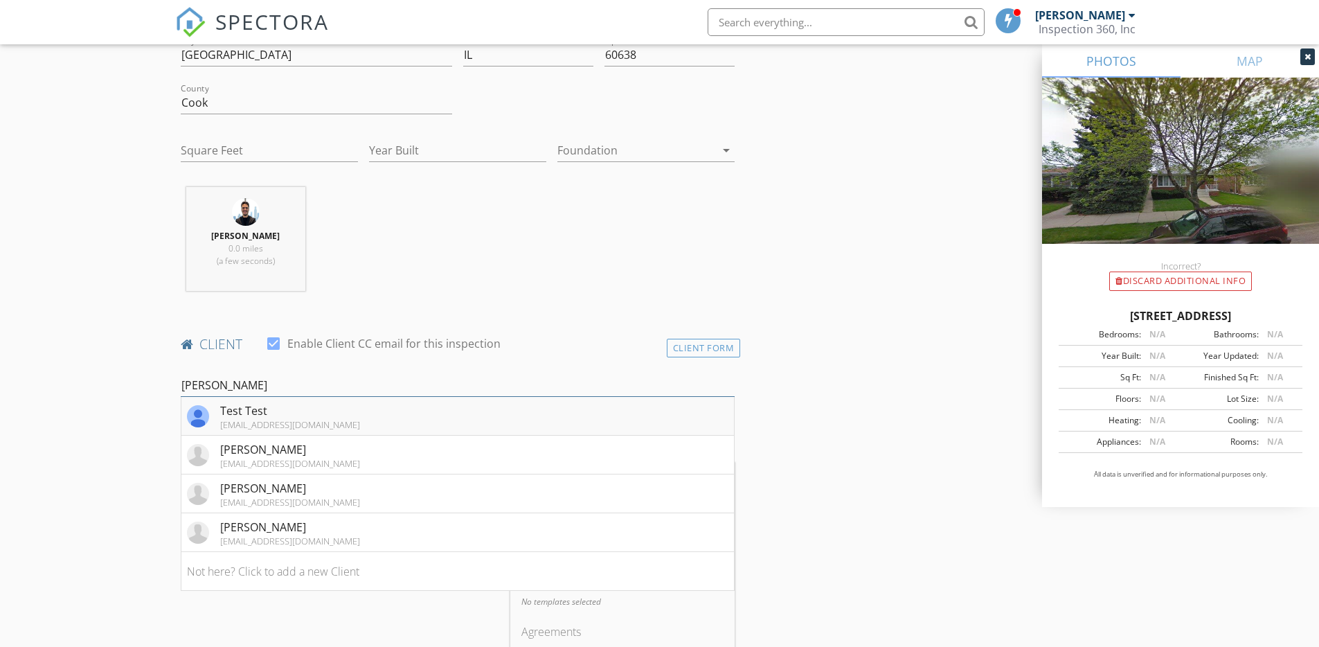
type input "Stephen"
click at [291, 400] on li "Test Test stephengerena@gmail.com" at bounding box center [457, 416] width 553 height 39
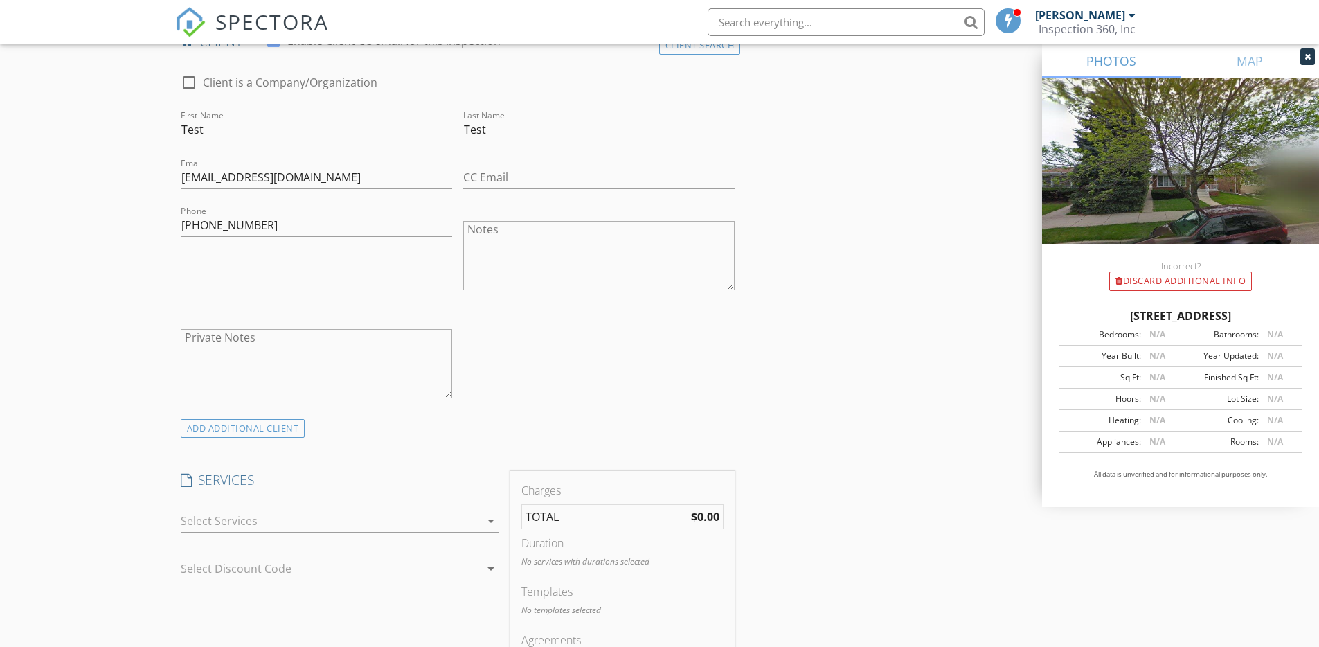
scroll to position [906, 0]
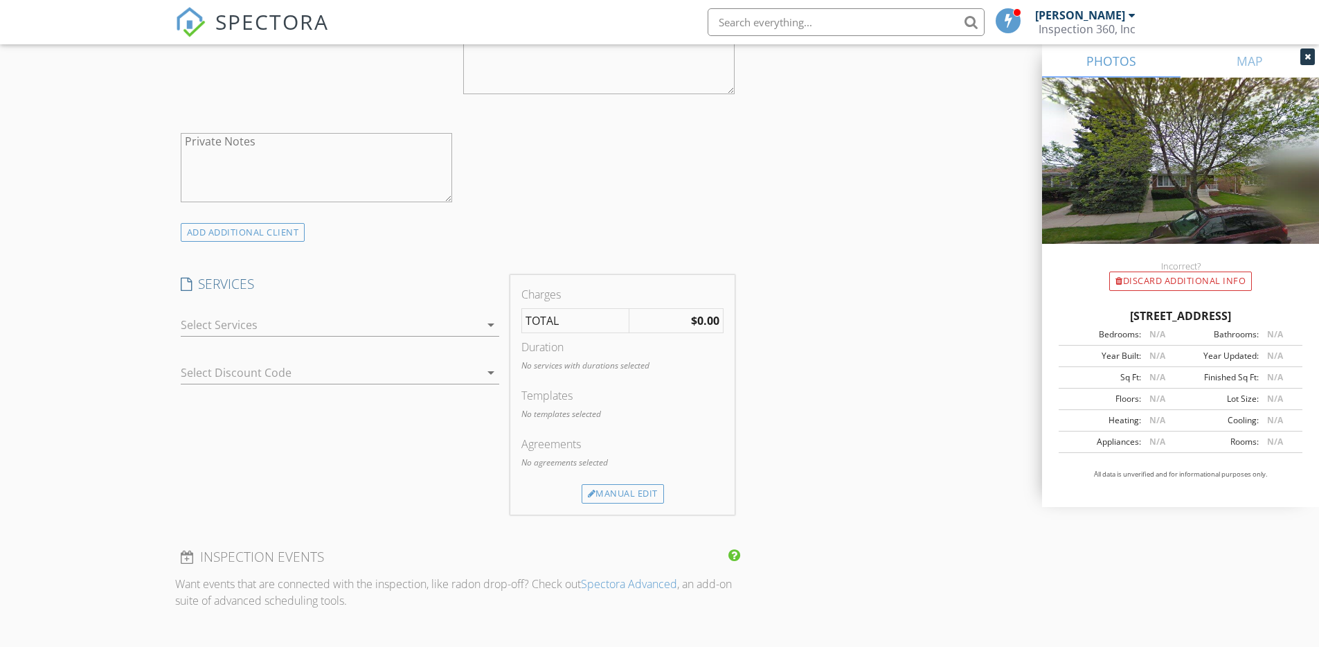
click at [241, 339] on div "arrow_drop_down" at bounding box center [340, 332] width 318 height 37
click at [246, 334] on div at bounding box center [330, 325] width 299 height 22
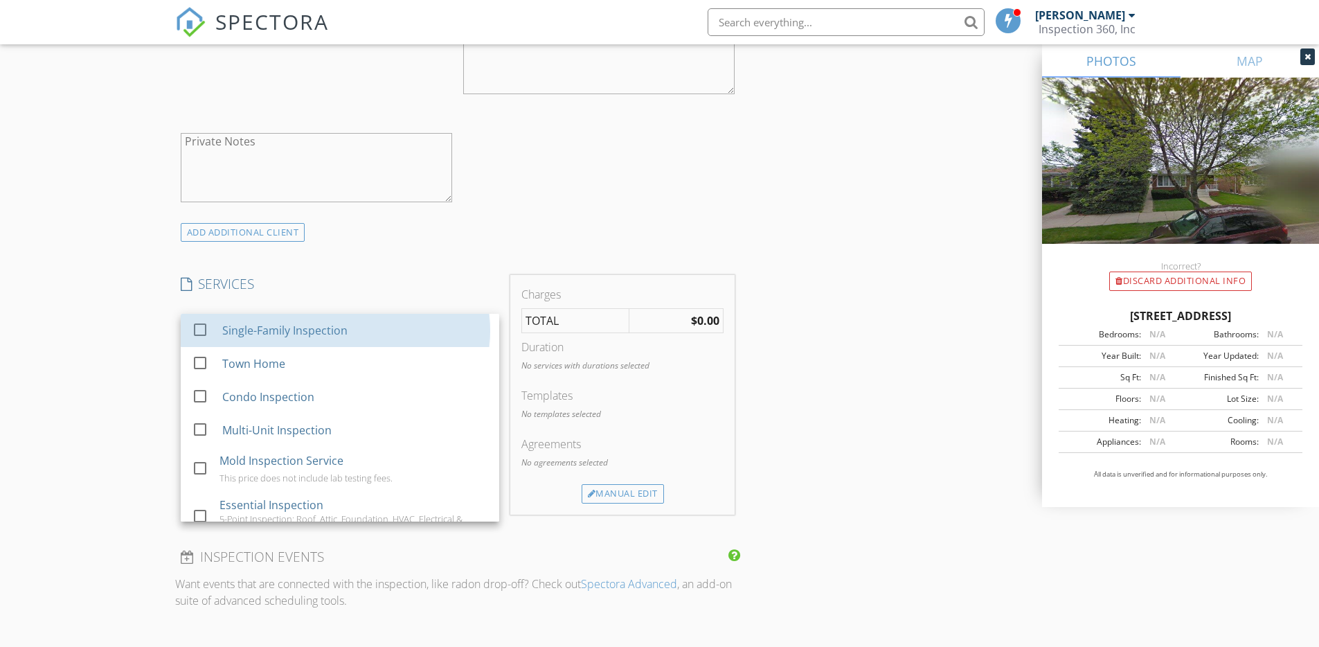
click at [246, 334] on div "Single-Family Inspection" at bounding box center [284, 330] width 125 height 17
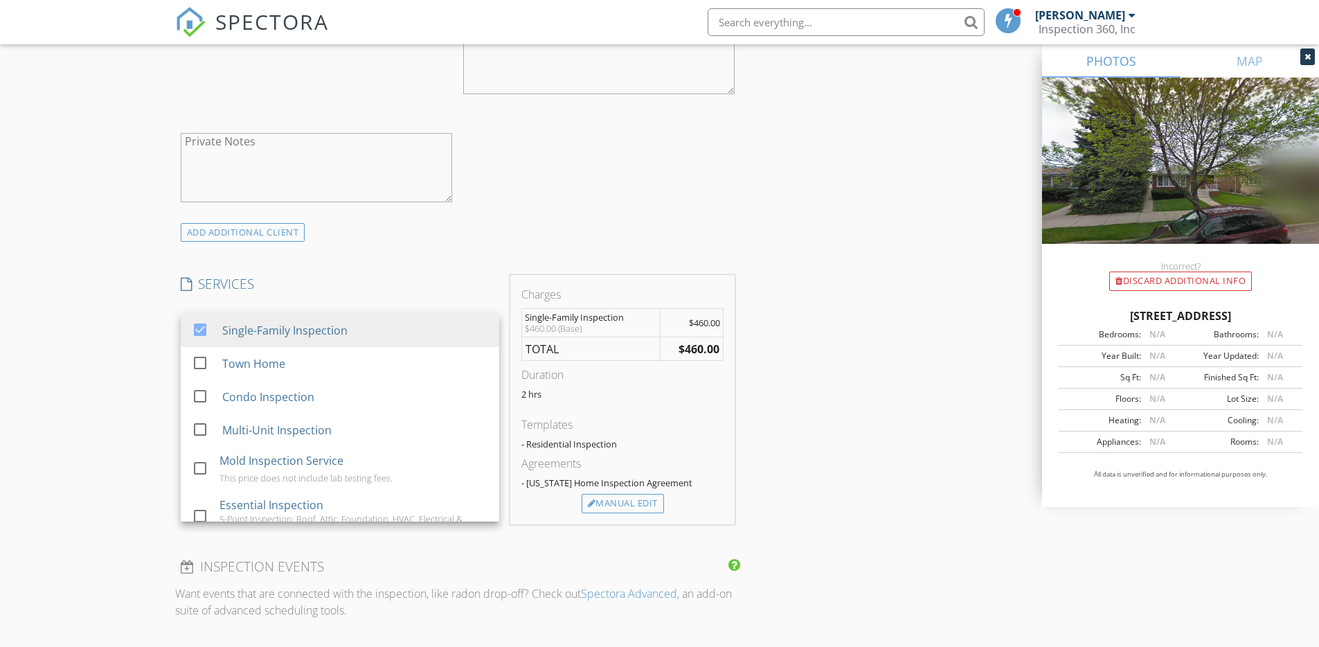
click at [91, 402] on div "New Inspection Click here to use the New Order Form INSPECTOR(S) check_box Step…" at bounding box center [659, 497] width 1319 height 2644
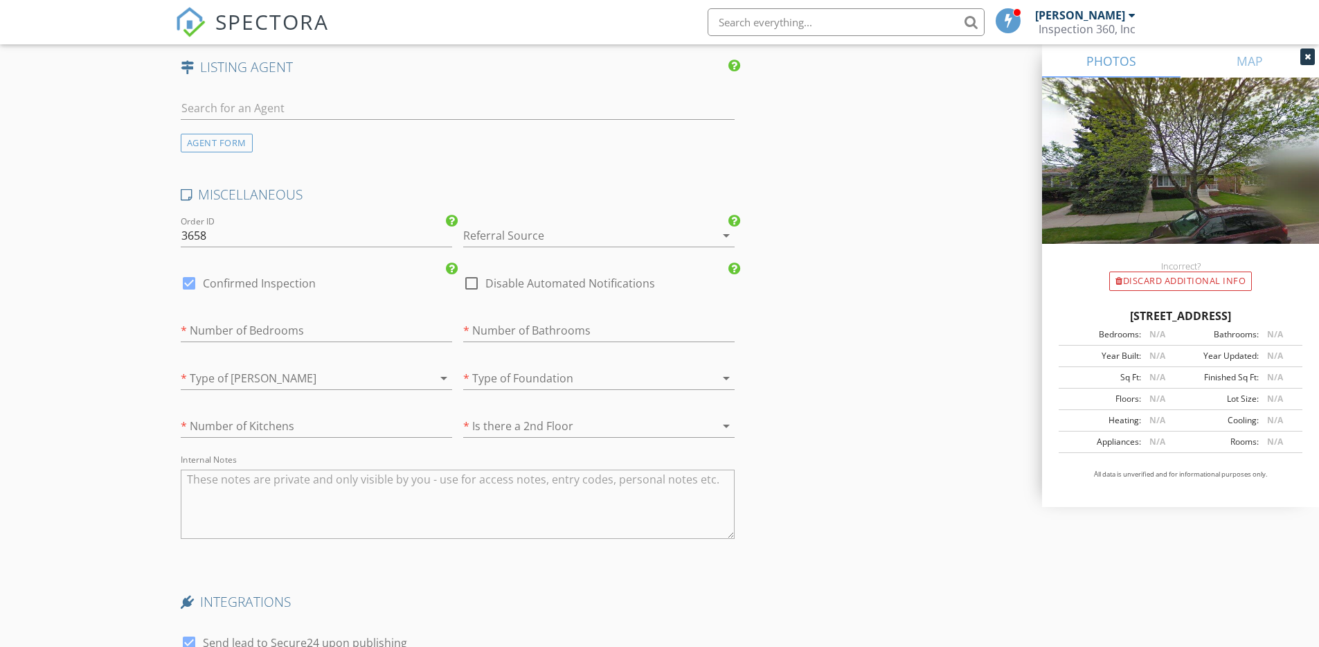
scroll to position [2078, 0]
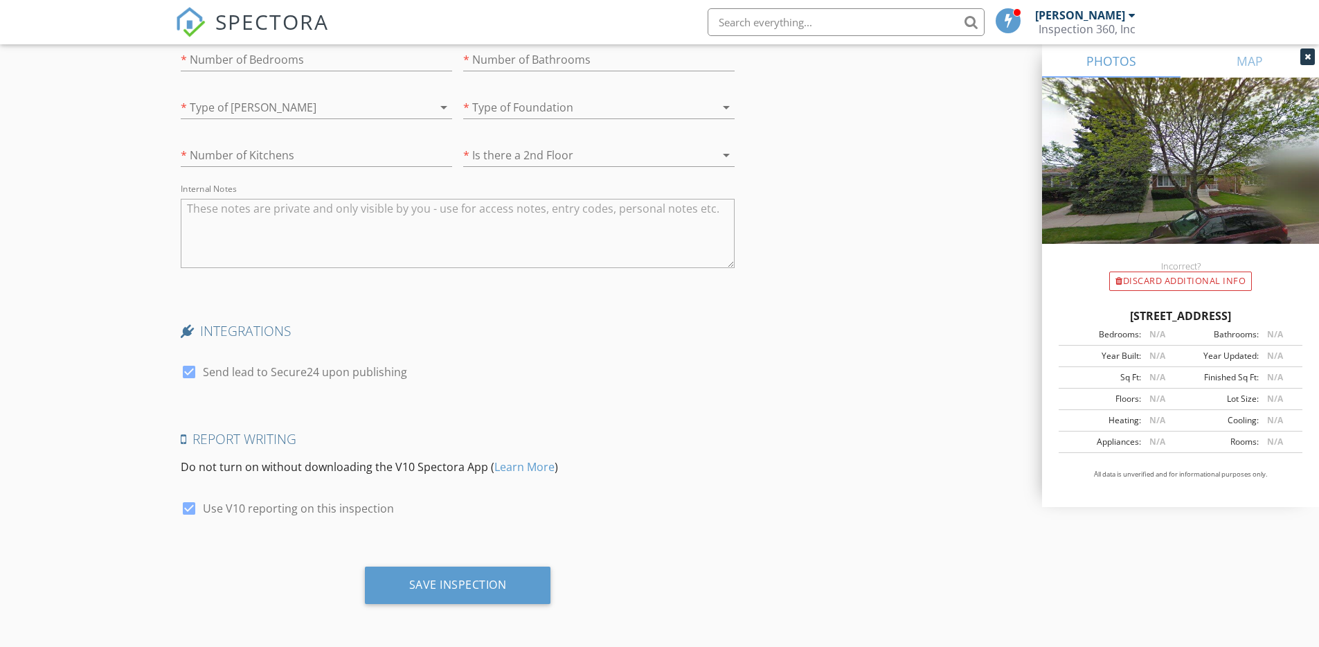
click at [190, 371] on div at bounding box center [189, 372] width 24 height 24
checkbox input "false"
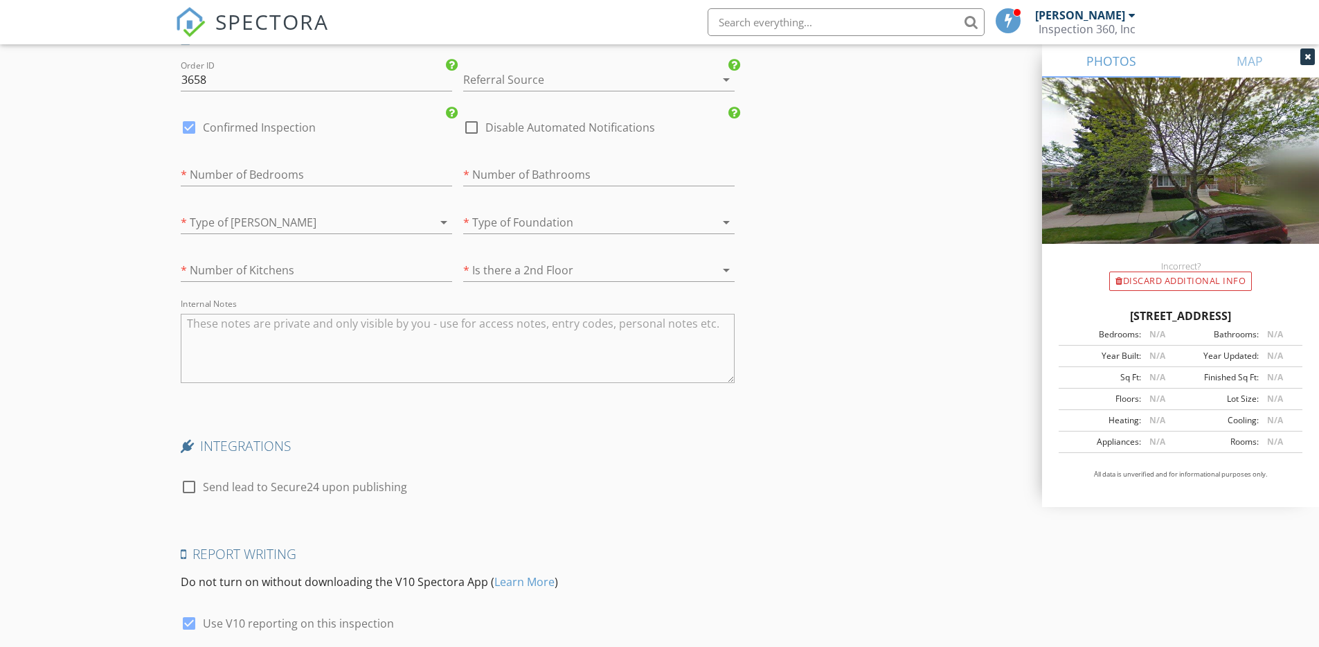
scroll to position [1893, 0]
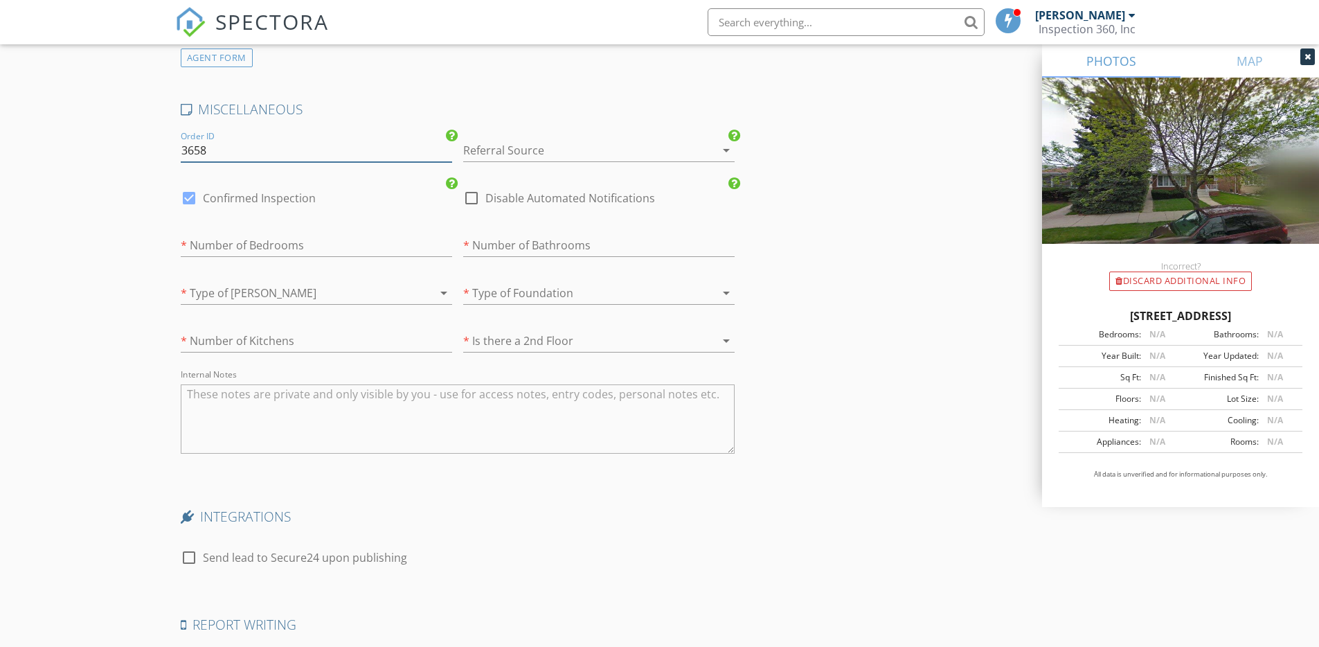
click at [262, 145] on input "3658" at bounding box center [316, 150] width 271 height 23
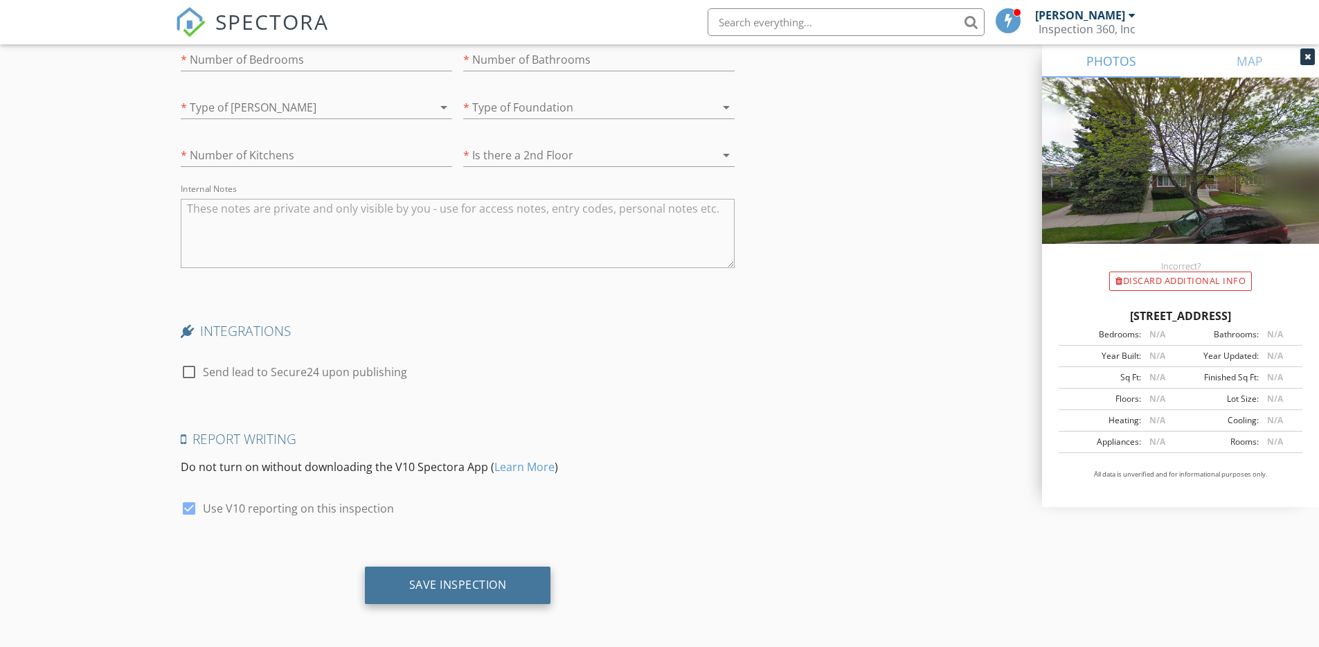
click at [501, 577] on div "Save Inspection" at bounding box center [458, 584] width 98 height 14
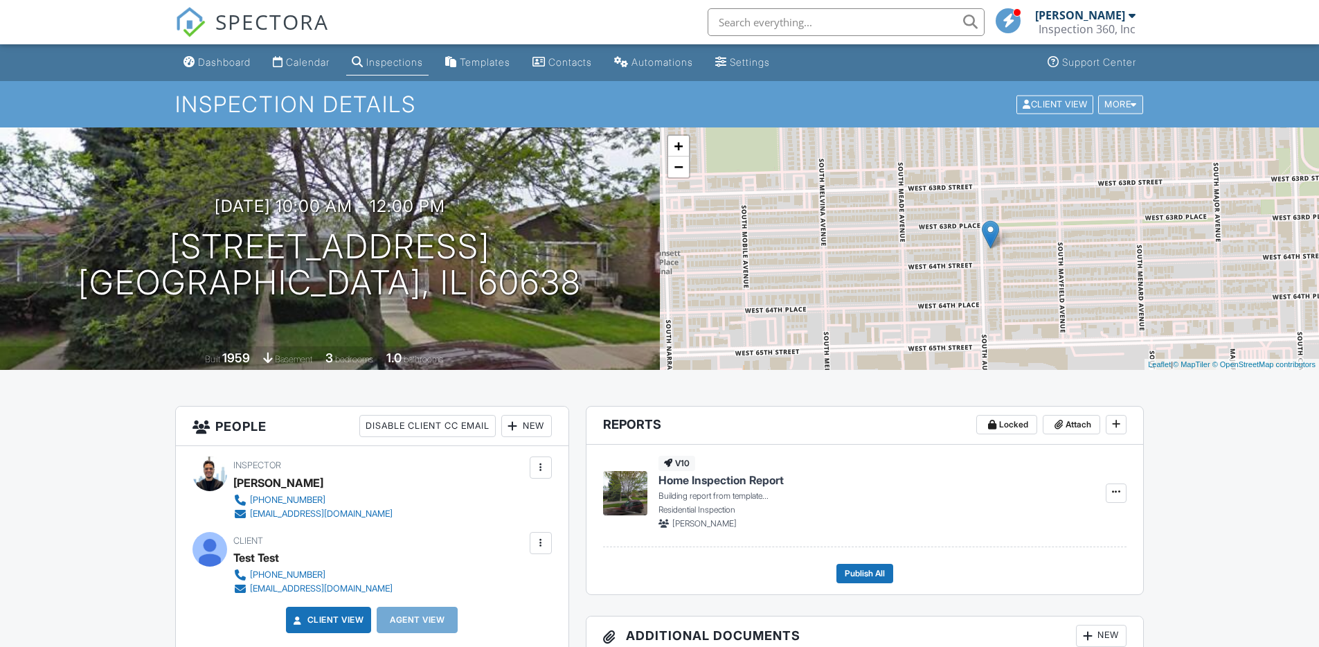
click at [1122, 105] on div "More" at bounding box center [1120, 104] width 45 height 19
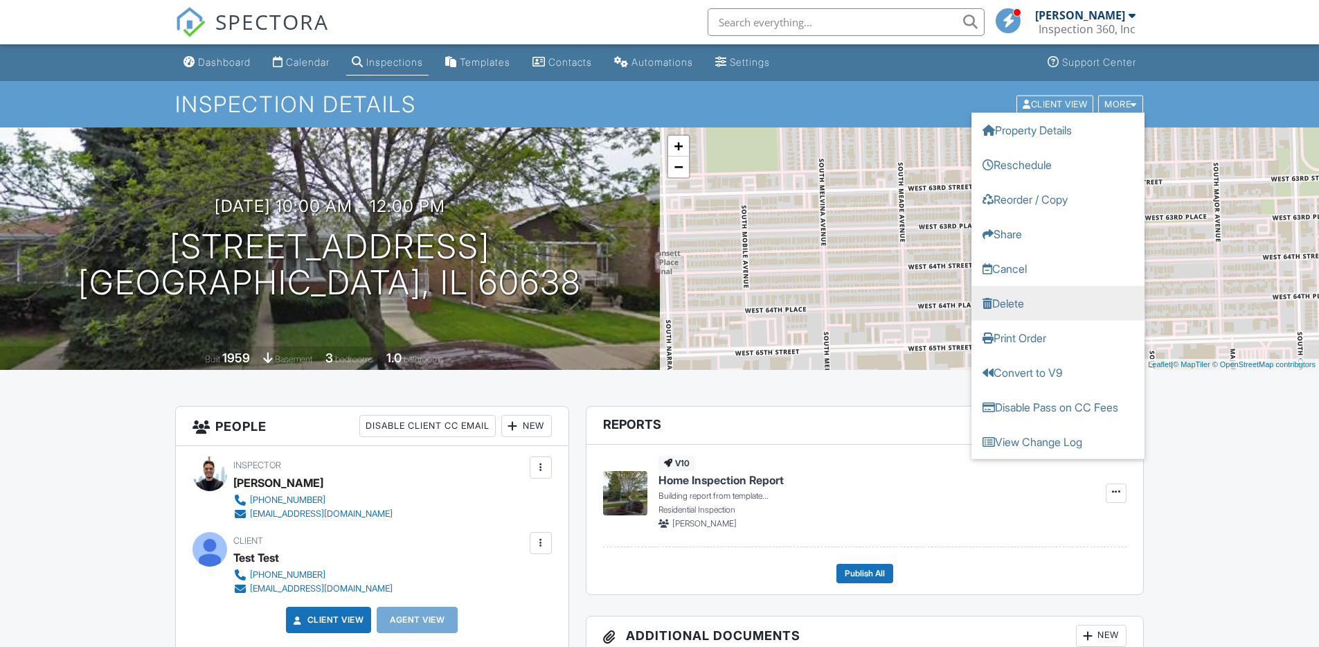
click at [1022, 303] on link "Delete" at bounding box center [1057, 302] width 173 height 35
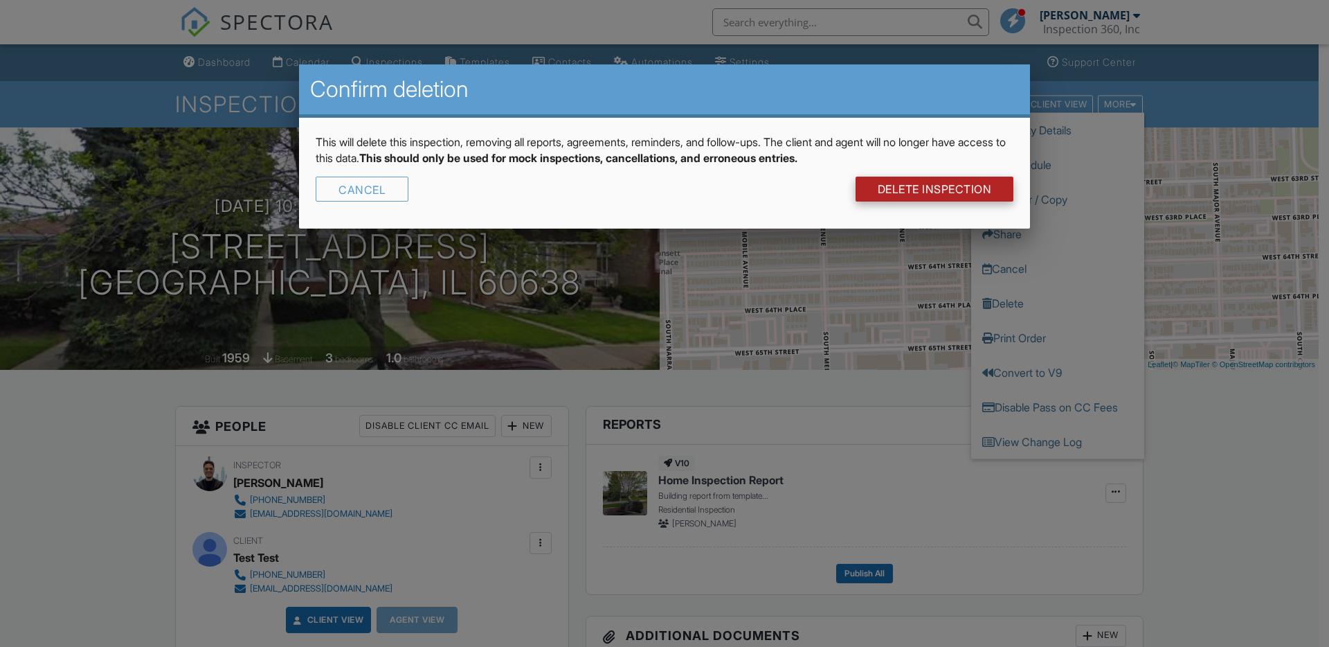
click at [940, 182] on link "DELETE Inspection" at bounding box center [935, 189] width 159 height 25
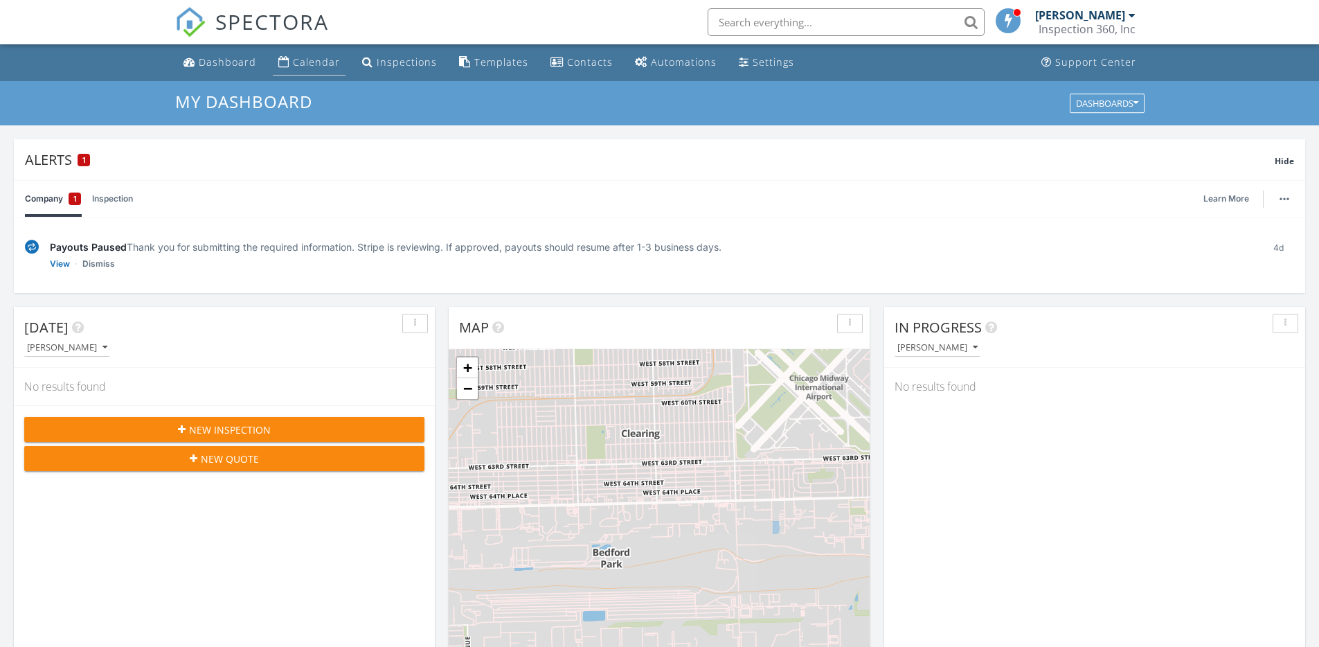
click at [316, 61] on div "Calendar" at bounding box center [316, 61] width 47 height 13
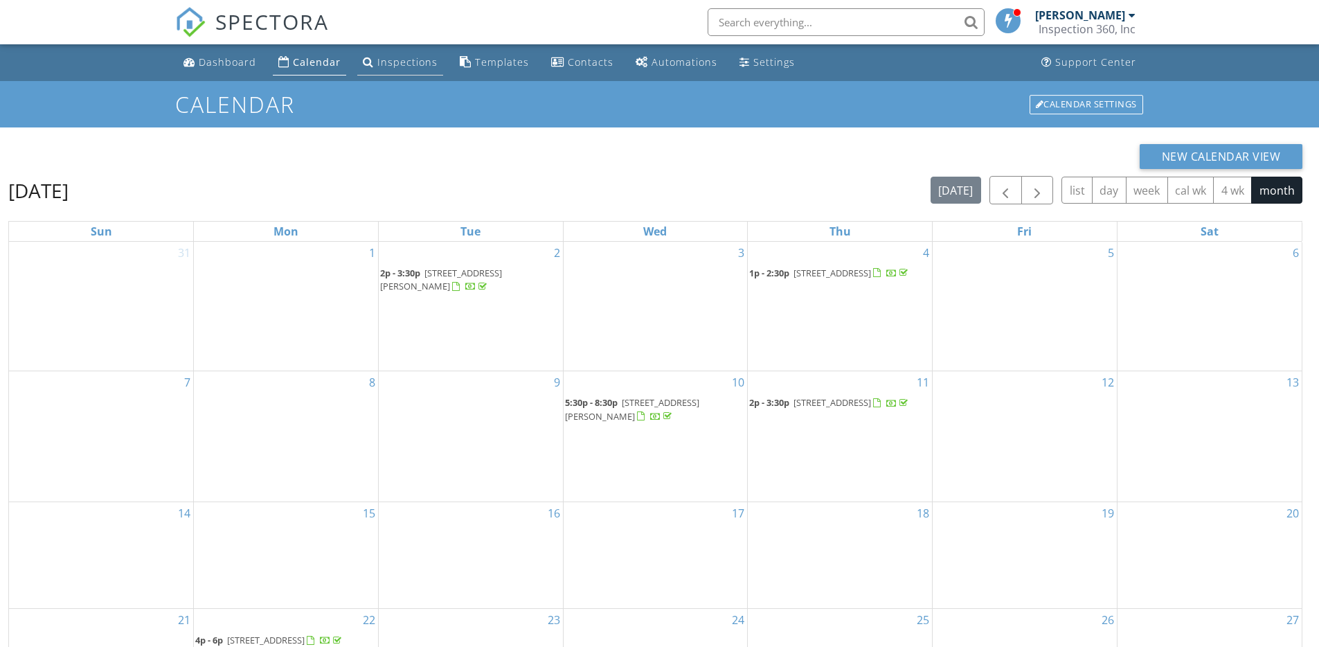
click at [409, 59] on div "Inspections" at bounding box center [407, 61] width 60 height 13
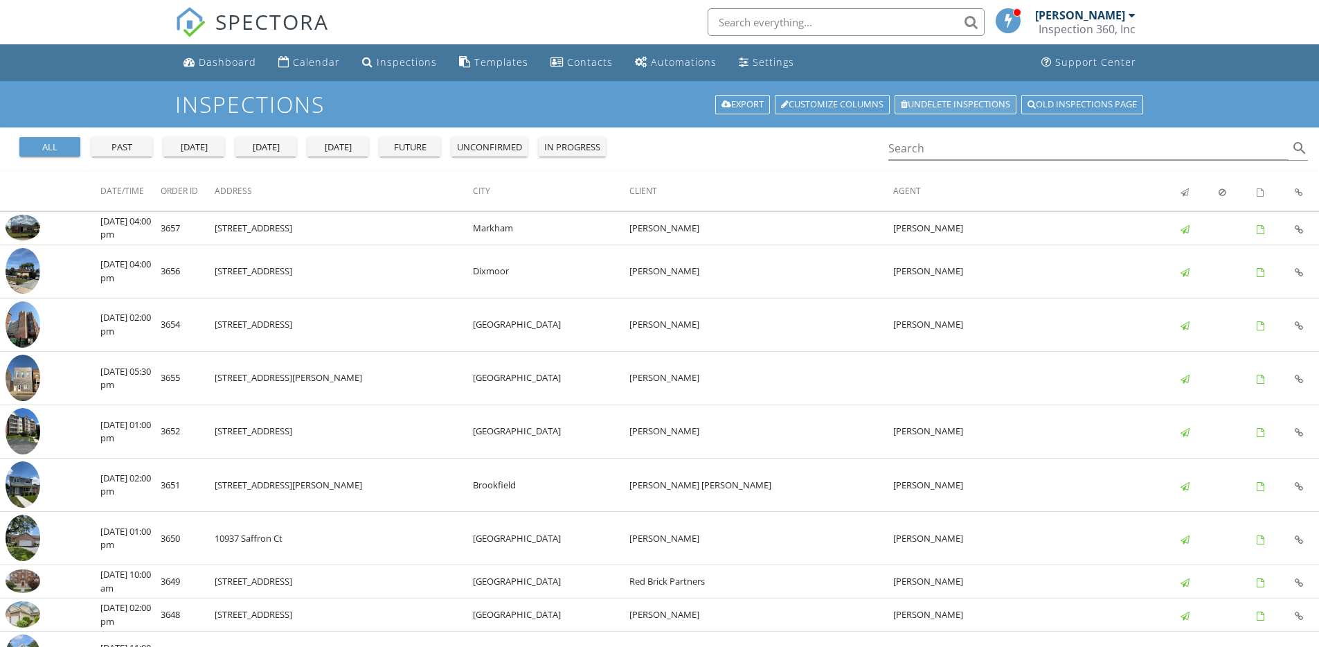
click at [924, 105] on link "Undelete inspections" at bounding box center [955, 104] width 122 height 19
click at [793, 100] on link "Customize Columns" at bounding box center [832, 104] width 115 height 19
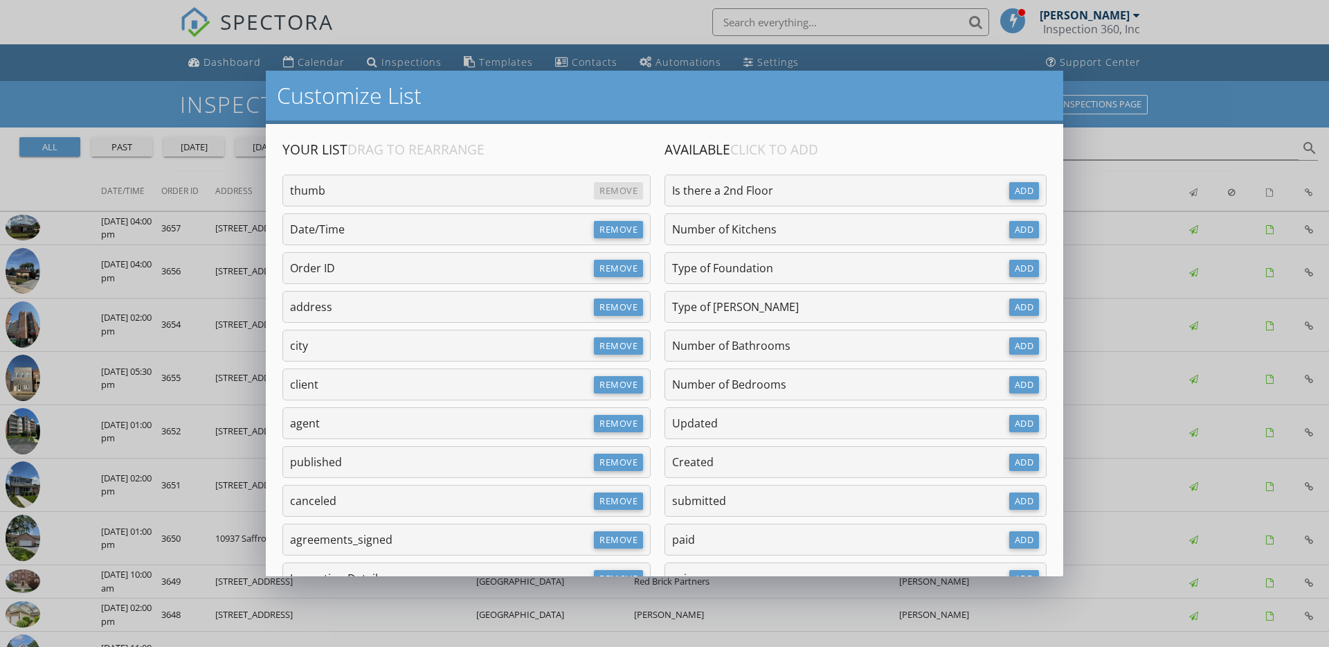
click at [1159, 119] on div "Customize List Your List Drag to Rearrange Remove thumb Remove Date/Time Remove…" at bounding box center [664, 323] width 1329 height 647
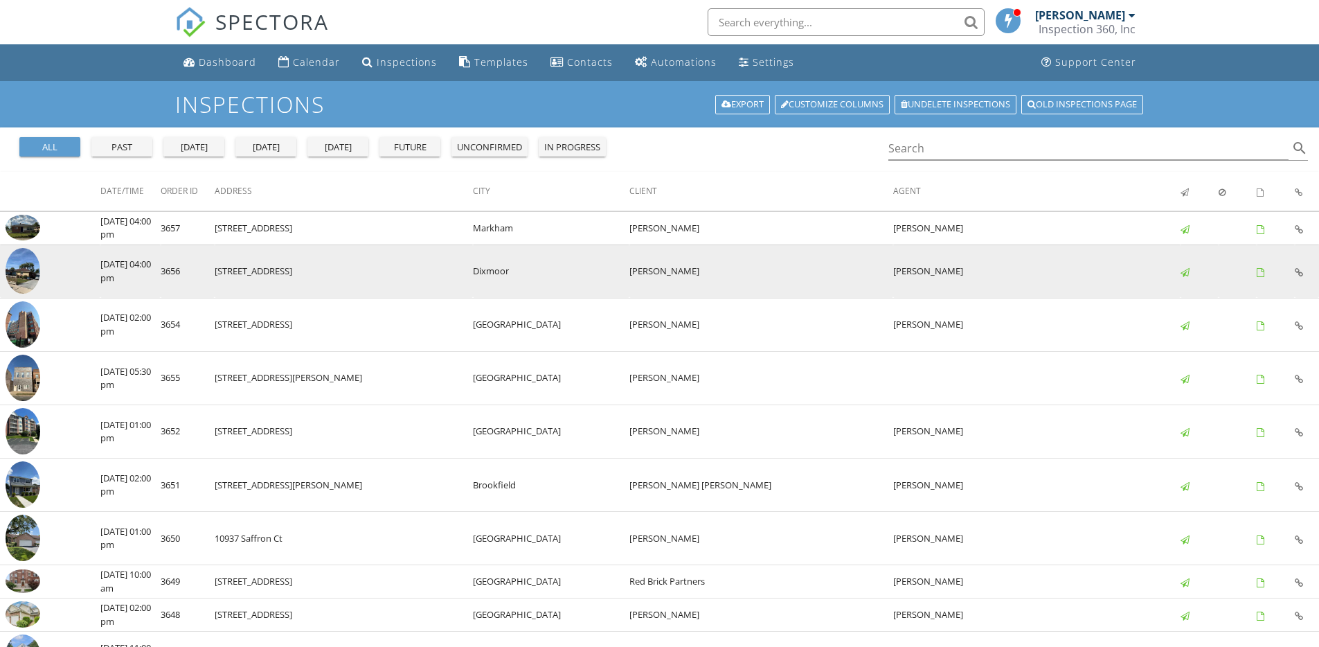
click at [431, 262] on td "[STREET_ADDRESS]" at bounding box center [344, 270] width 259 height 53
click at [18, 267] on img at bounding box center [23, 271] width 35 height 46
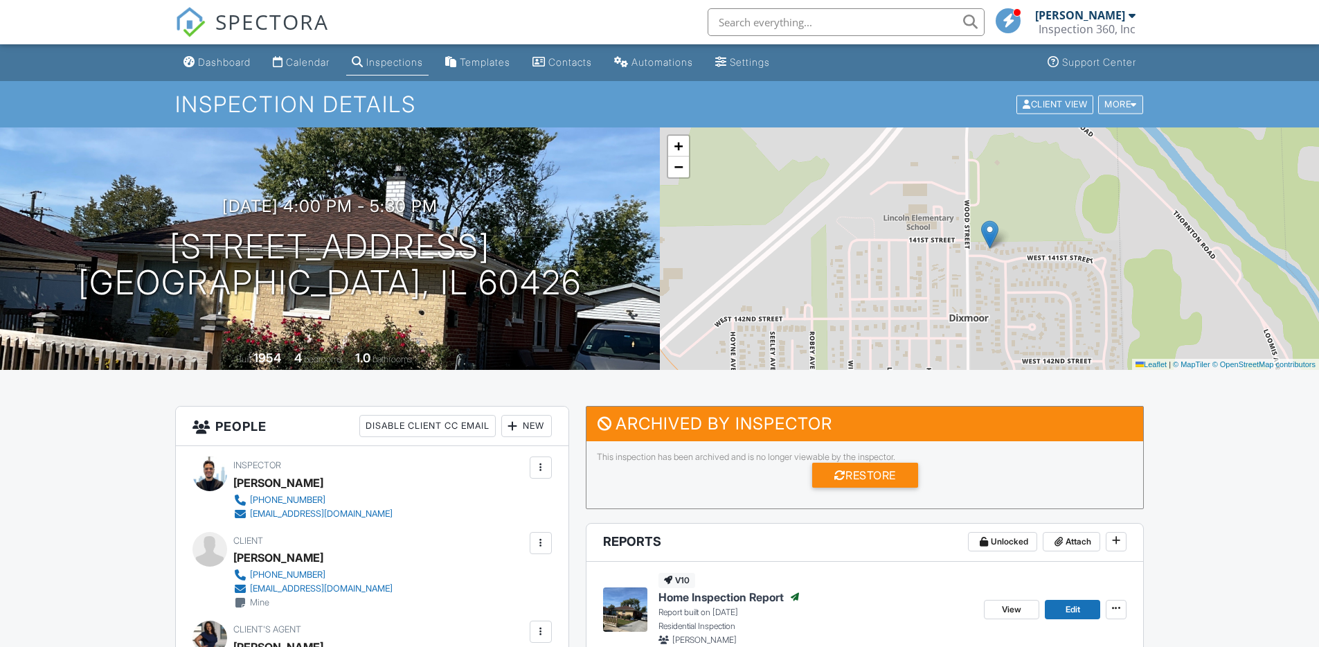
click at [1115, 102] on div "More" at bounding box center [1120, 104] width 45 height 19
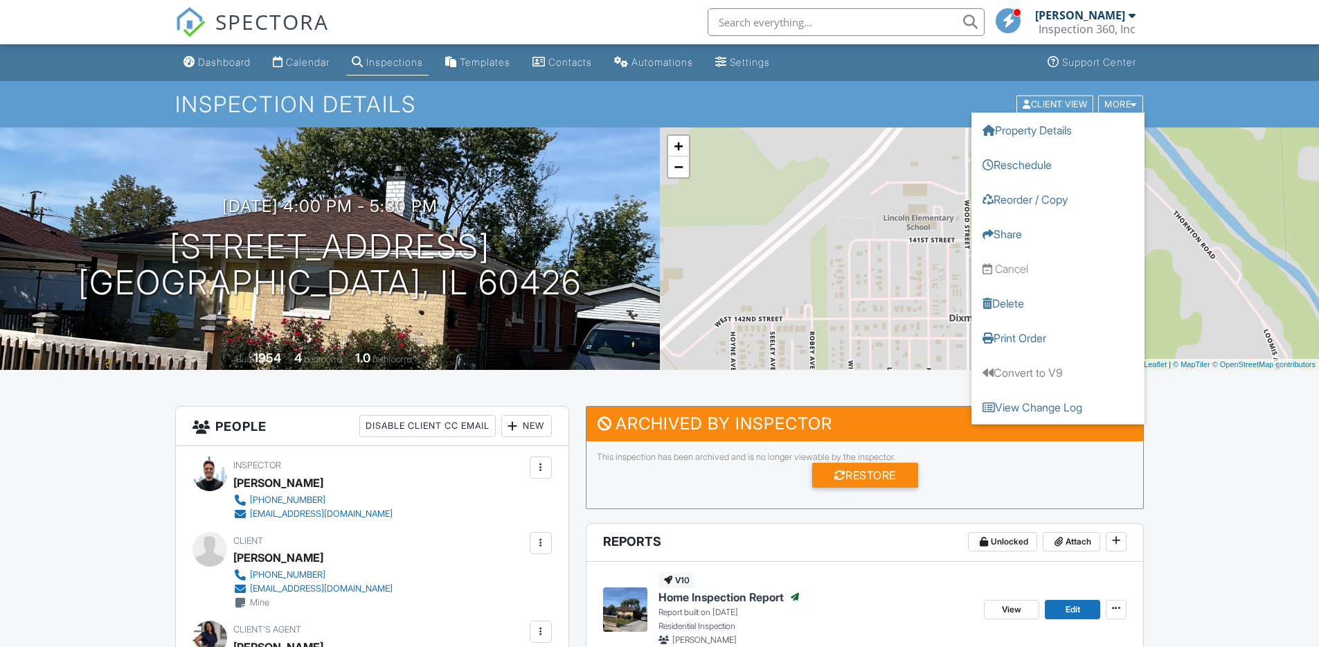
click at [1005, 21] on span at bounding box center [1009, 20] width 14 height 1
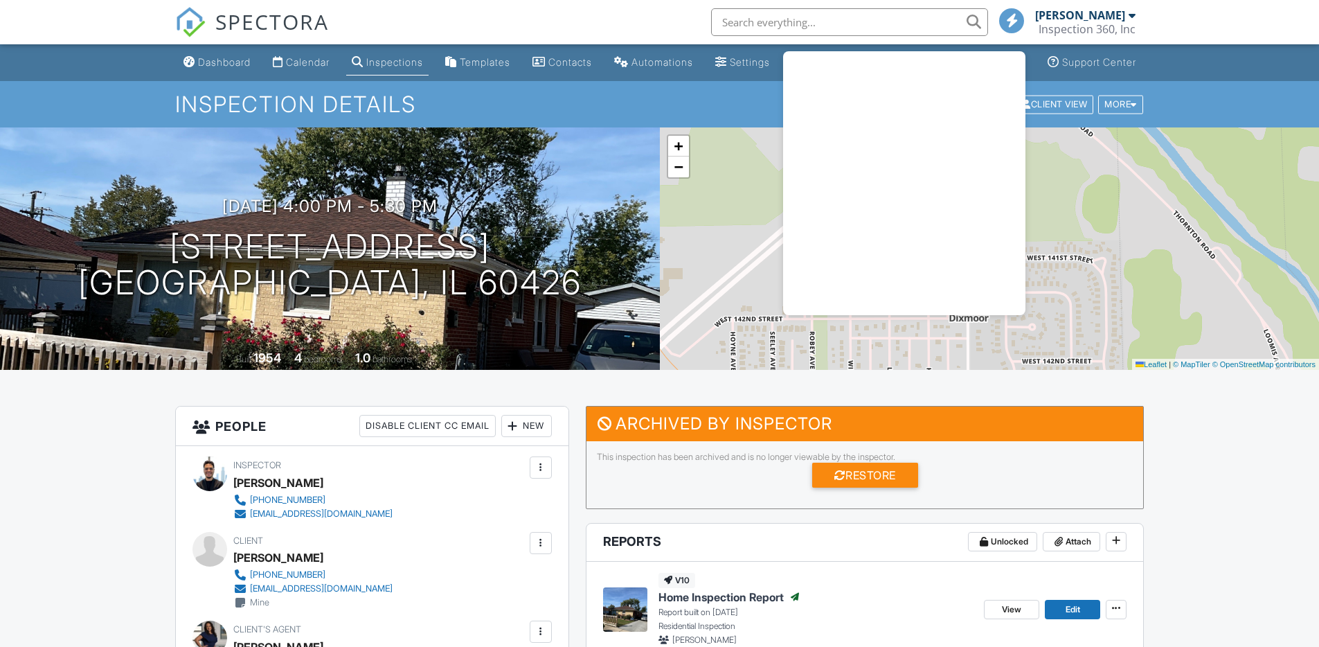
click at [1005, 21] on div at bounding box center [1011, 20] width 25 height 25
